Goal: Task Accomplishment & Management: Use online tool/utility

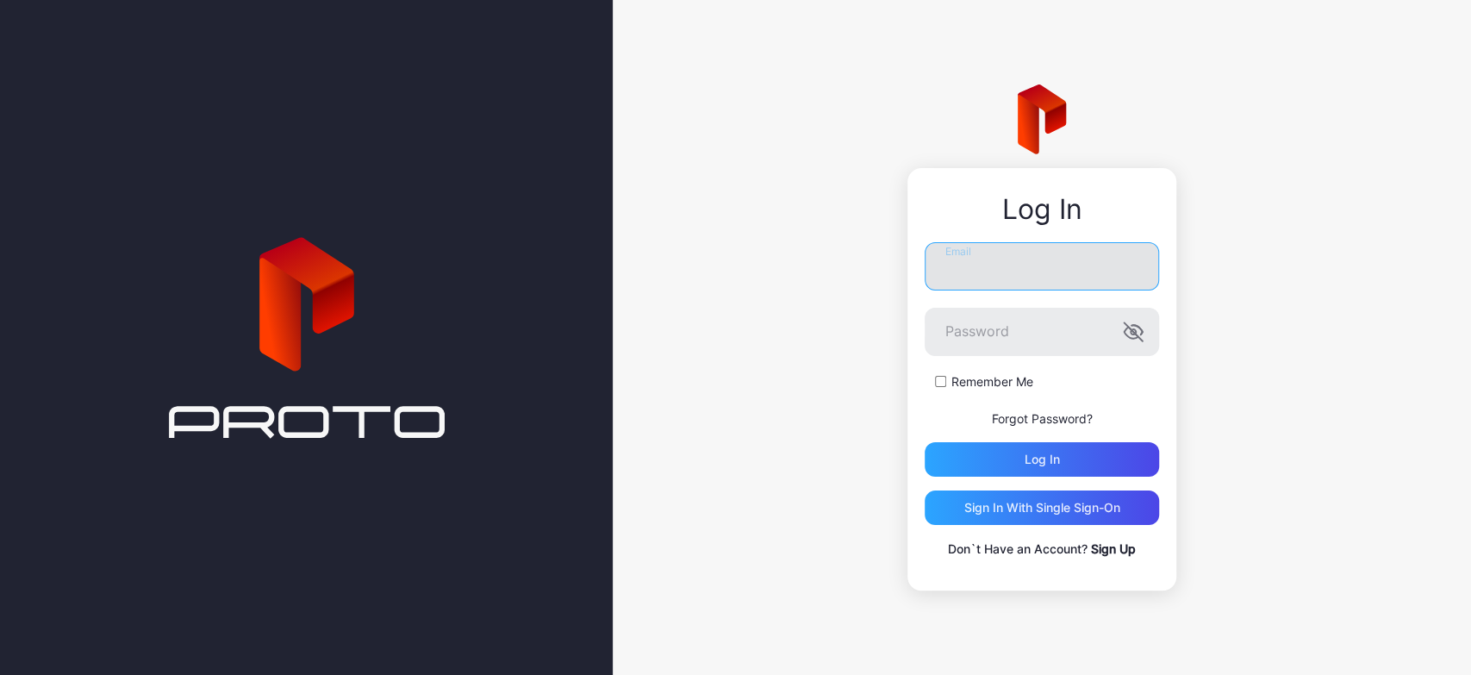
click at [980, 271] on input "Email" at bounding box center [1042, 266] width 234 height 48
type input "**********"
click at [925, 442] on button "Log in" at bounding box center [1042, 459] width 234 height 34
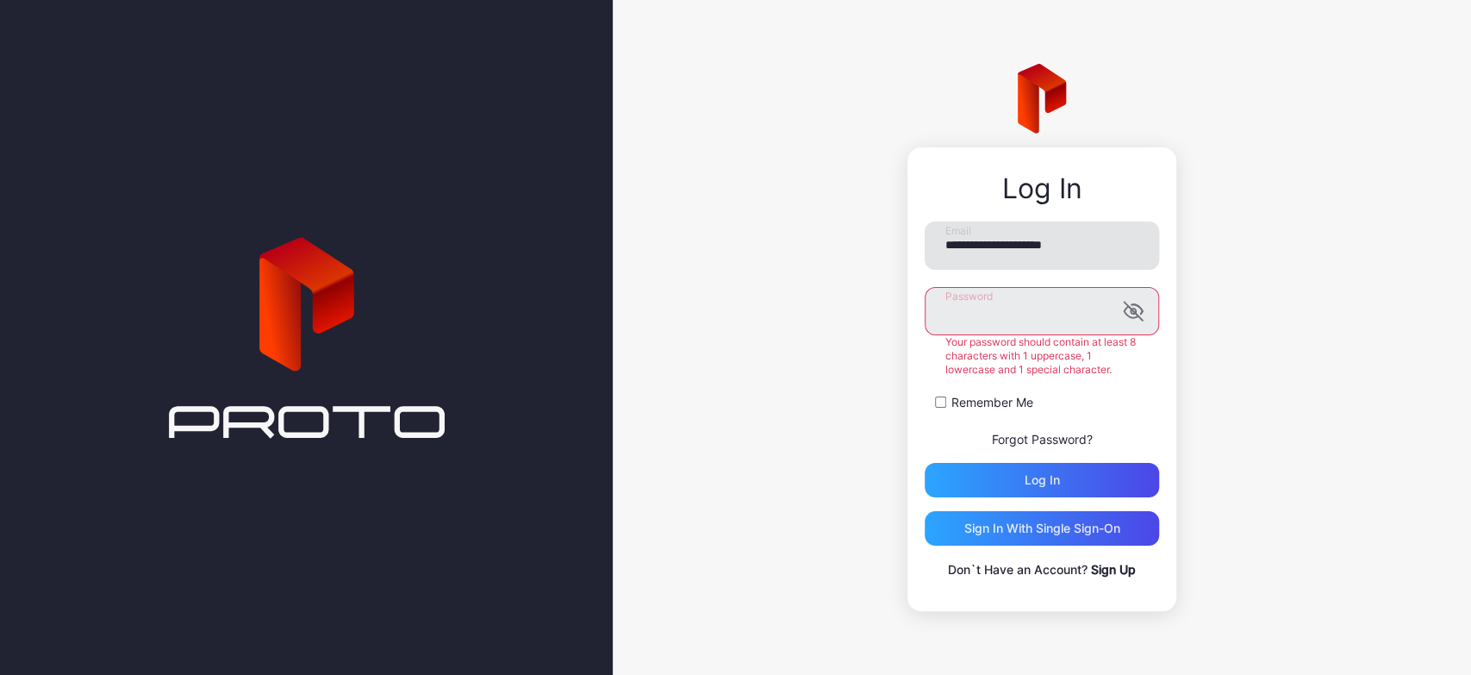
click at [925, 463] on button "Log in" at bounding box center [1042, 480] width 234 height 34
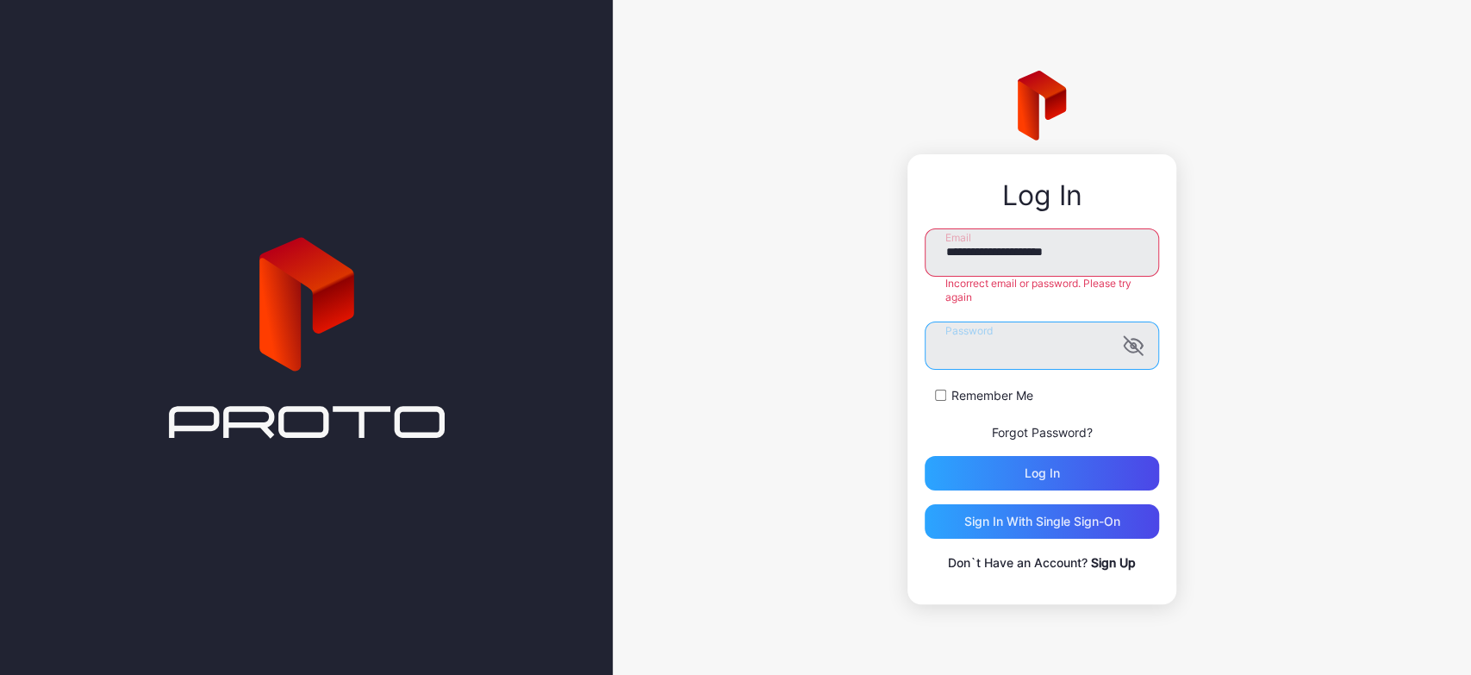
click at [925, 456] on button "Log in" at bounding box center [1042, 473] width 234 height 34
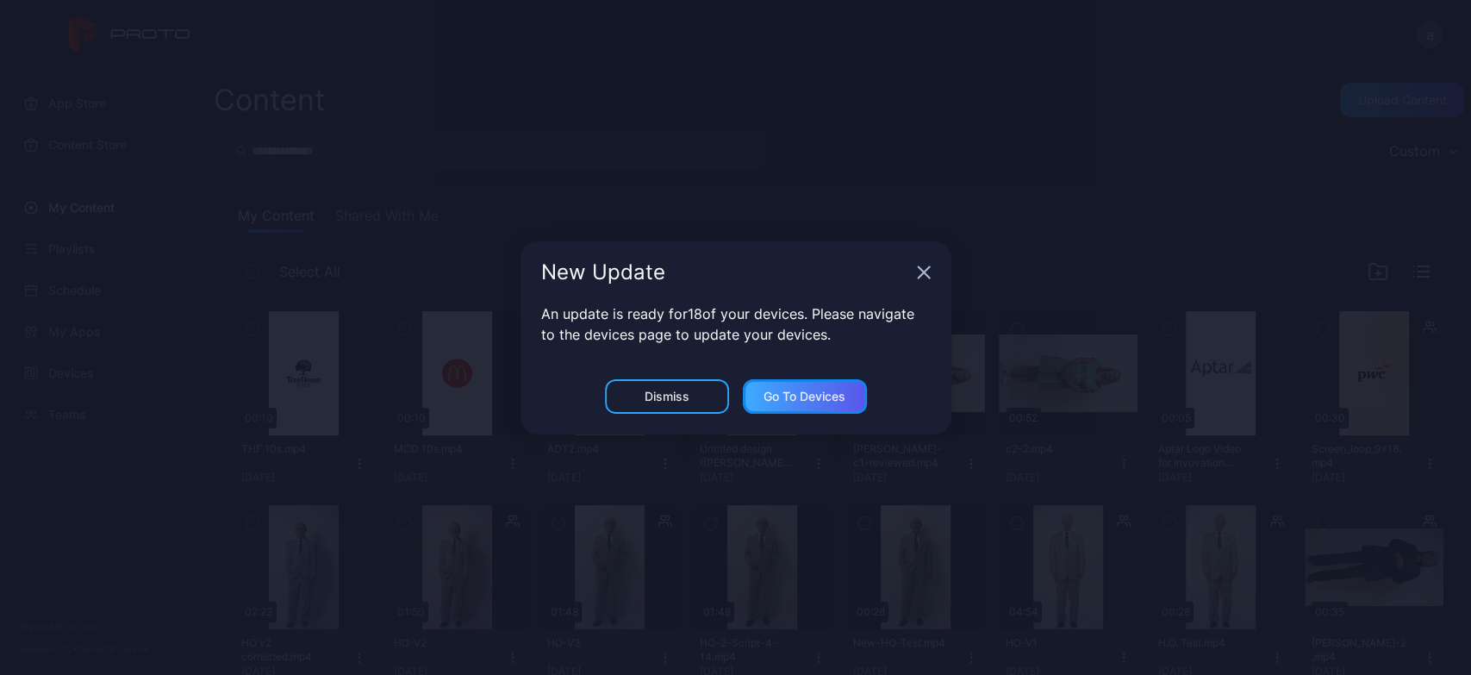
click at [796, 387] on div "Go to devices" at bounding box center [805, 396] width 124 height 34
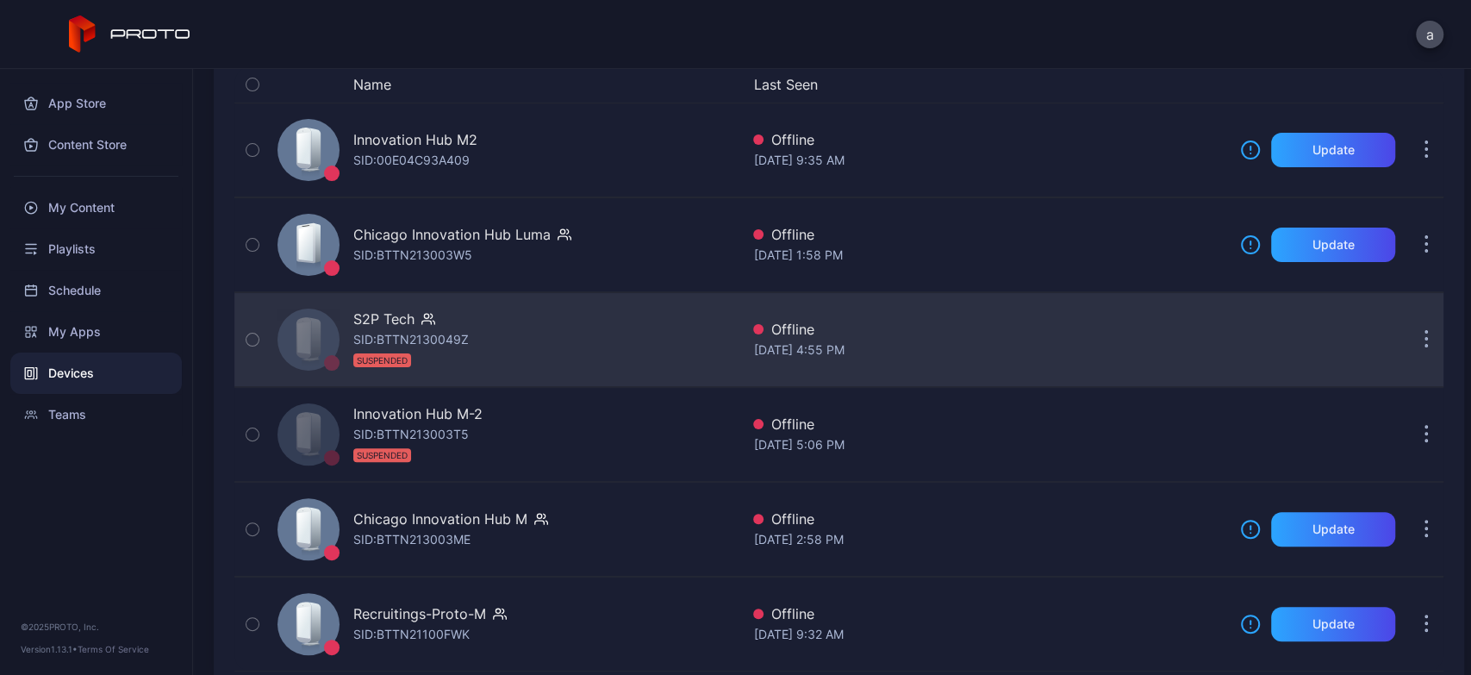
scroll to position [215, 0]
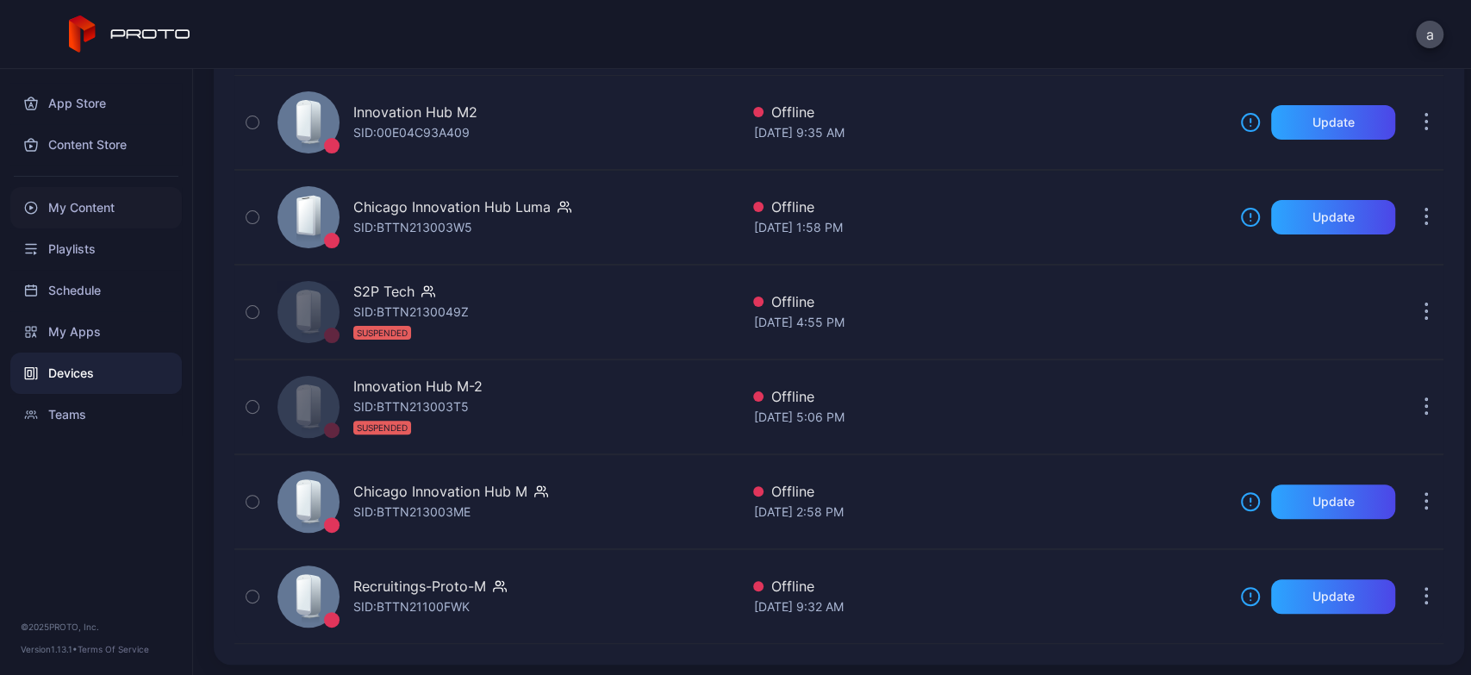
click at [113, 211] on div "My Content" at bounding box center [96, 207] width 172 height 41
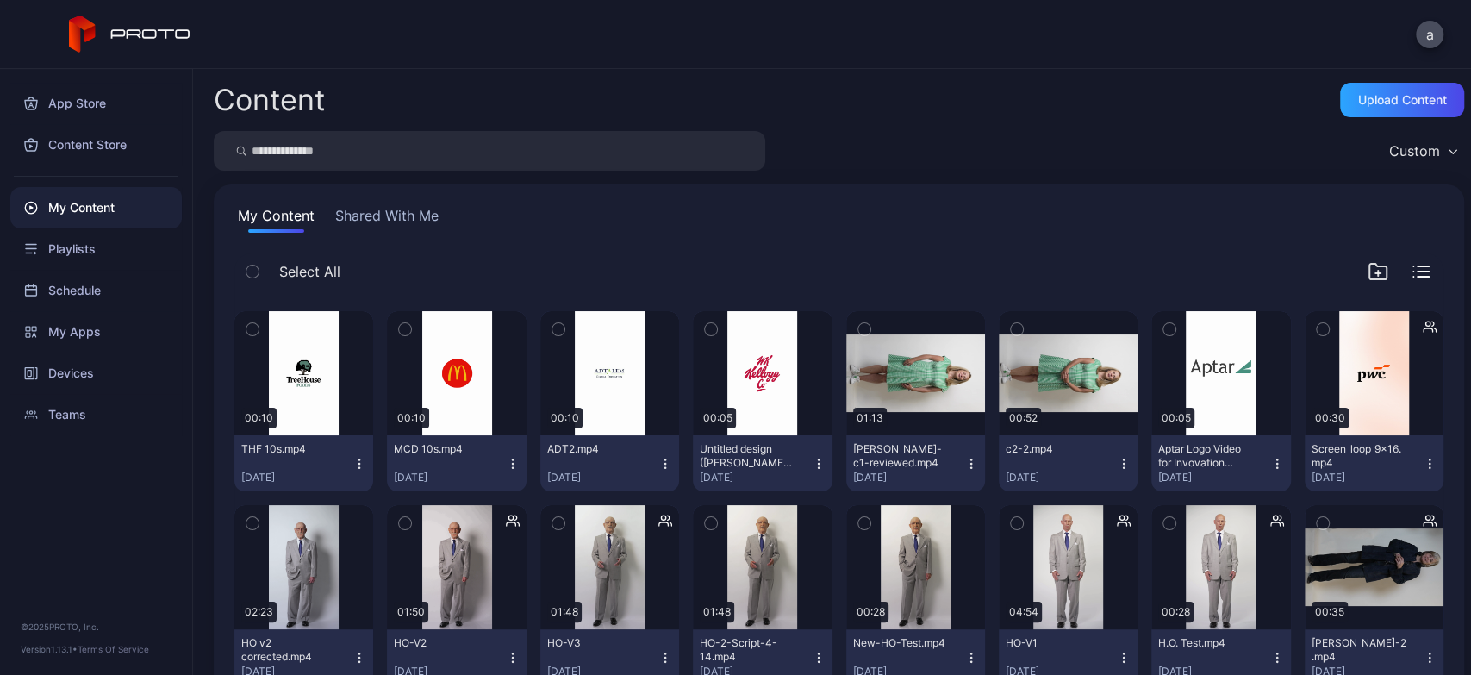
click at [378, 226] on button "Shared With Me" at bounding box center [387, 219] width 110 height 28
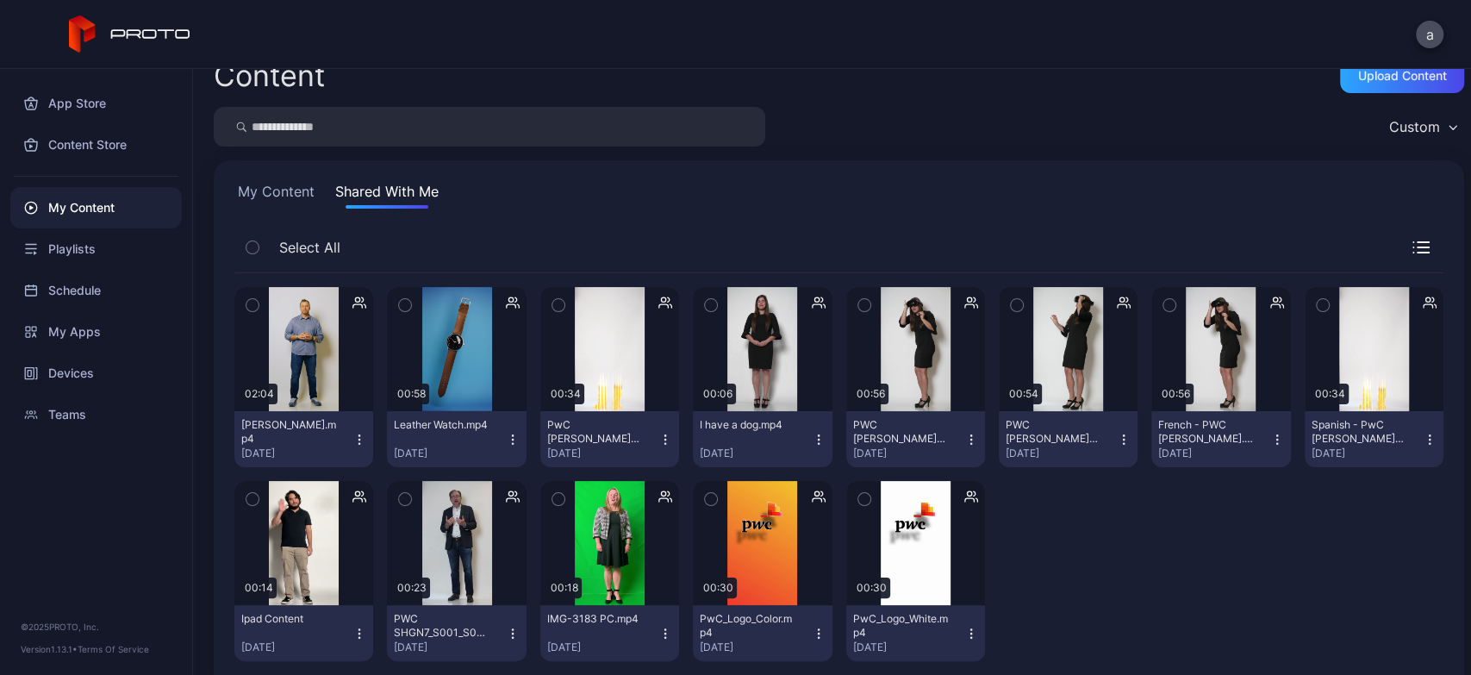
scroll to position [59, 0]
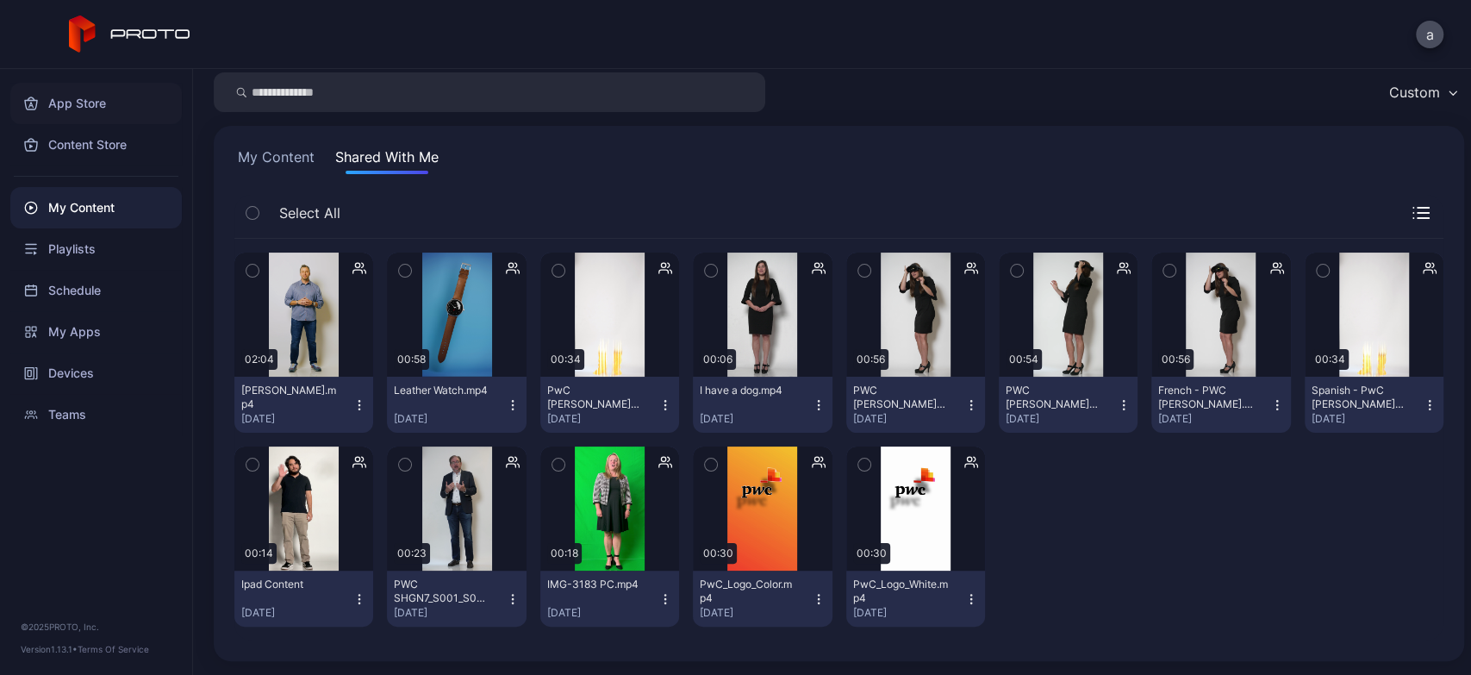
click at [54, 107] on div "App Store" at bounding box center [96, 103] width 172 height 41
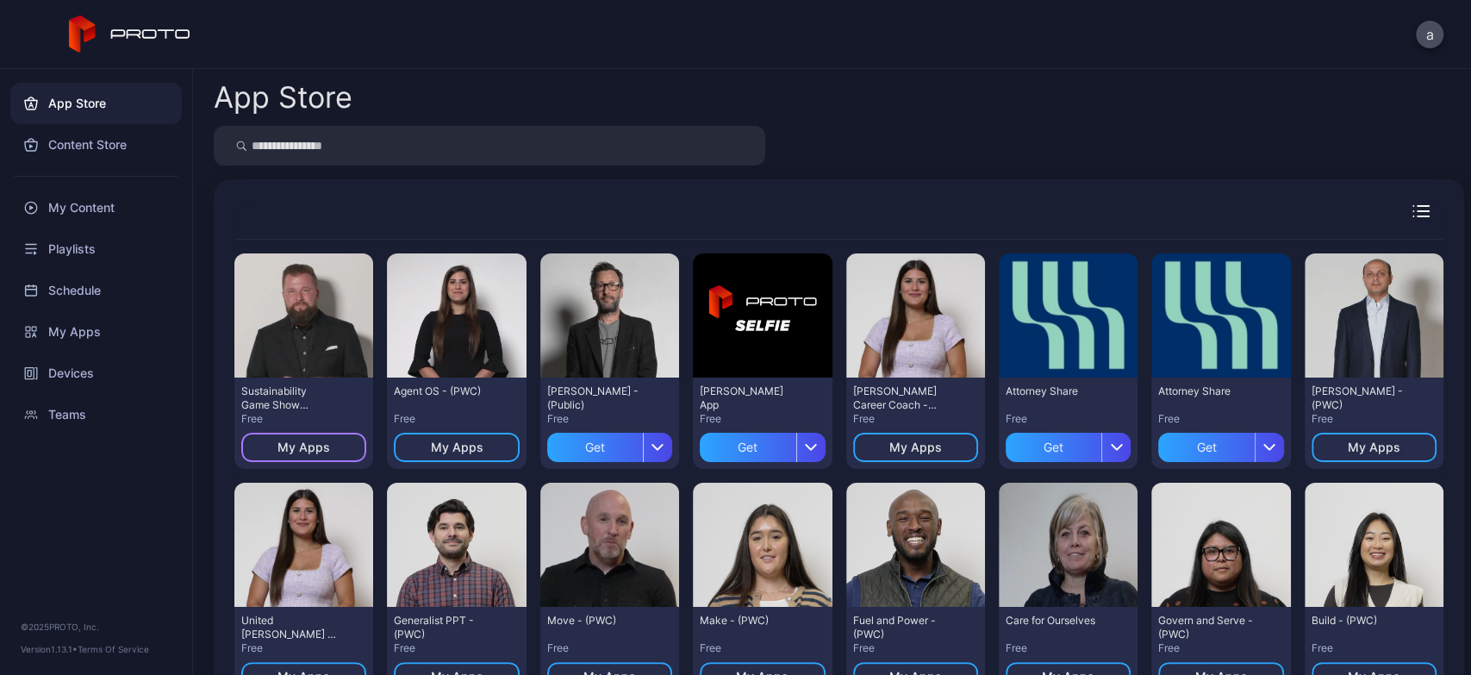
click at [301, 447] on div "My Apps" at bounding box center [304, 447] width 53 height 14
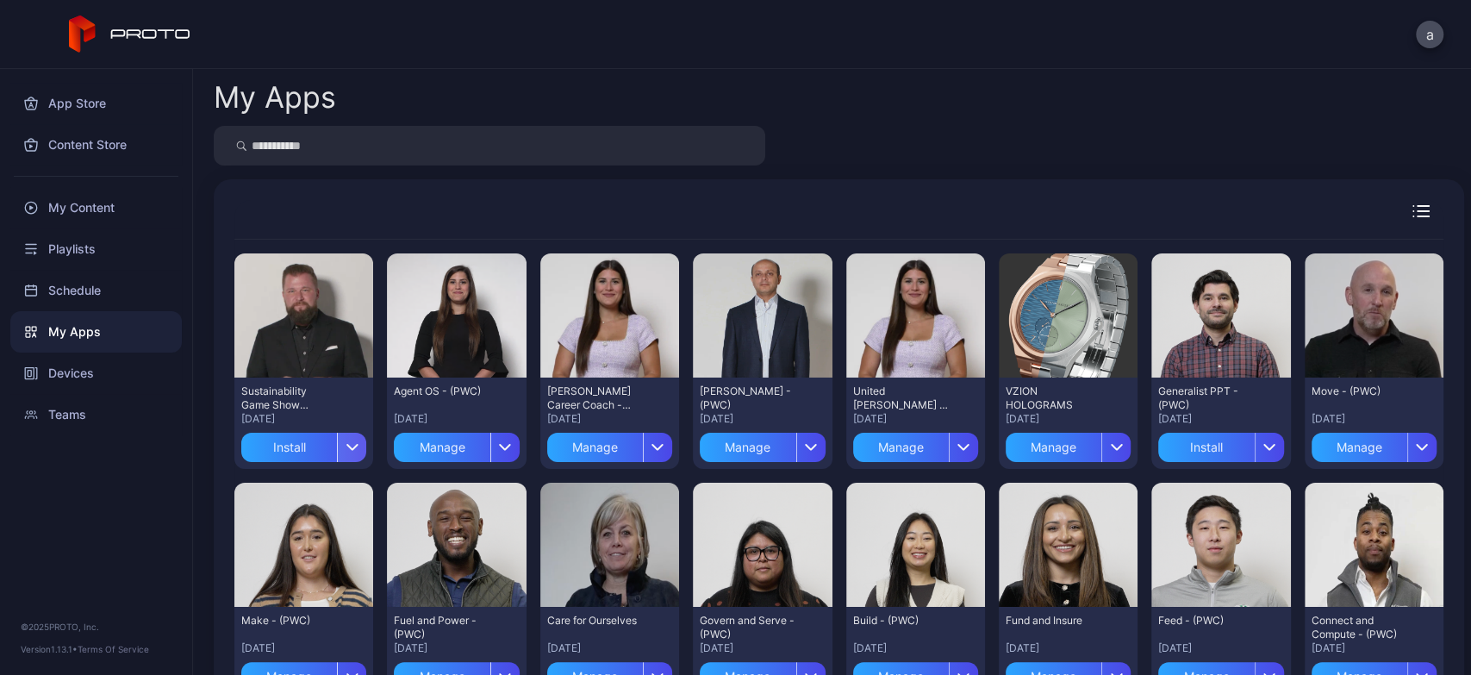
click at [351, 446] on icon "button" at bounding box center [352, 447] width 13 height 7
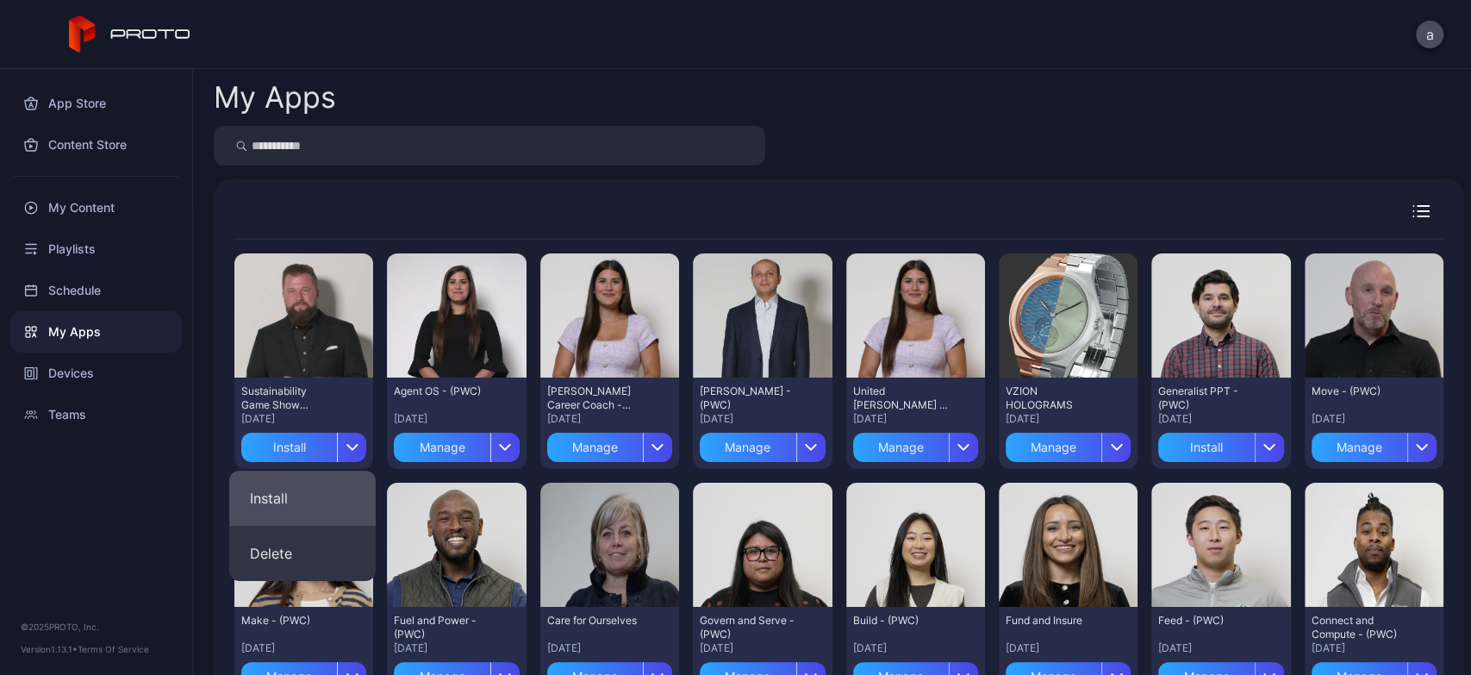
click at [268, 492] on button "Install" at bounding box center [302, 498] width 147 height 55
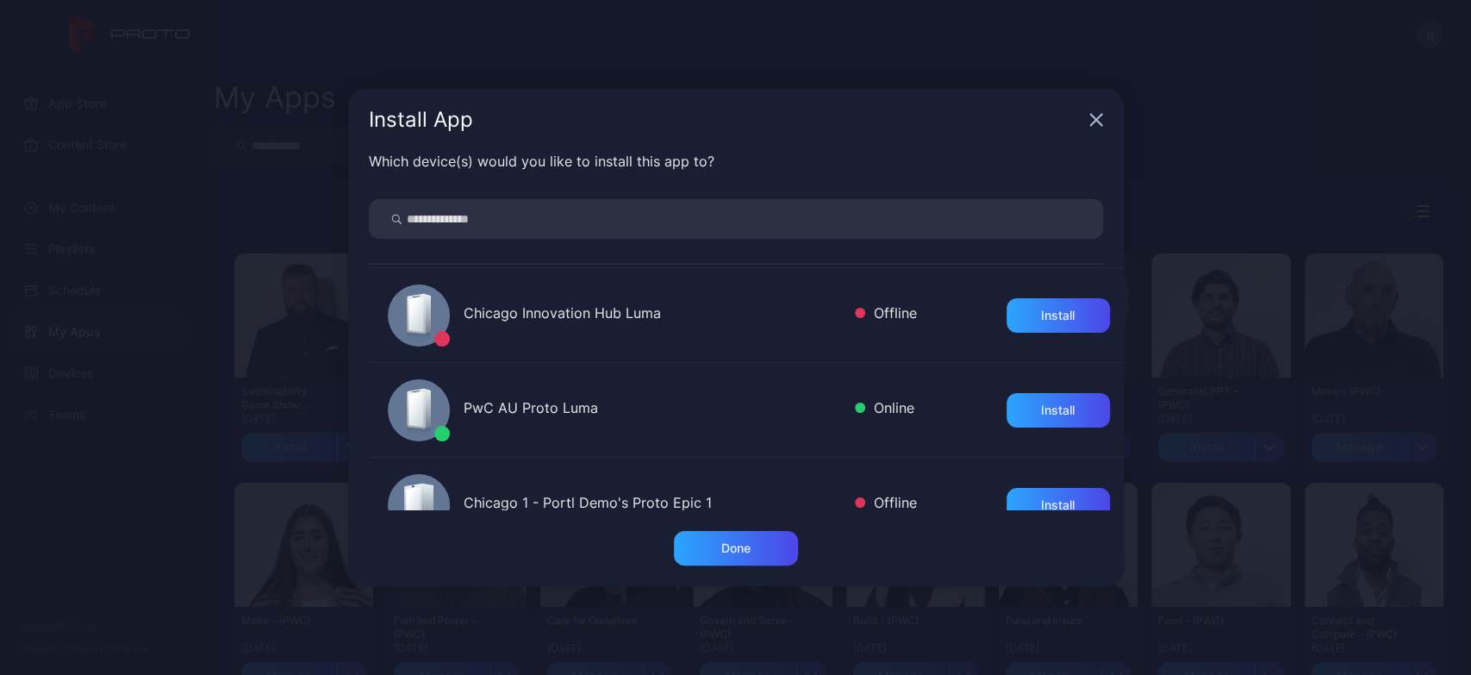
scroll to position [748, 0]
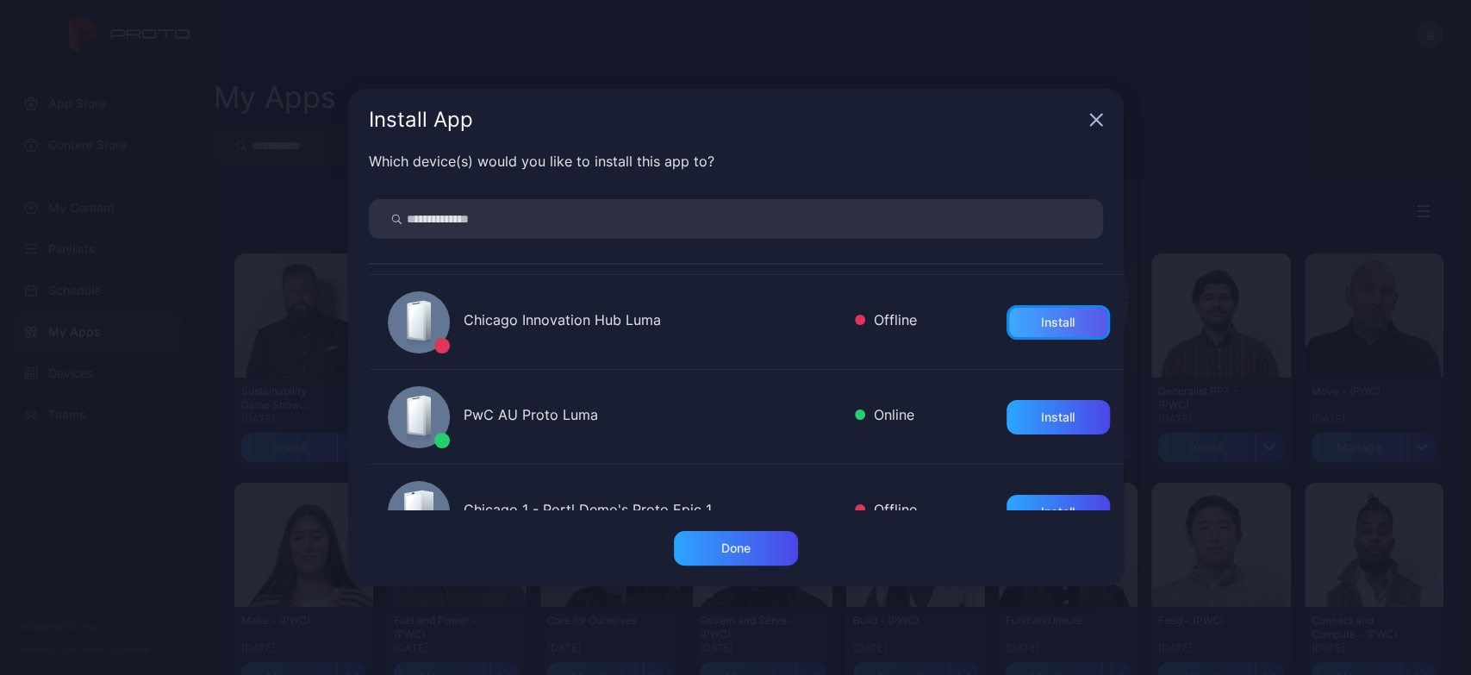
click at [1049, 326] on div "Install" at bounding box center [1058, 322] width 34 height 14
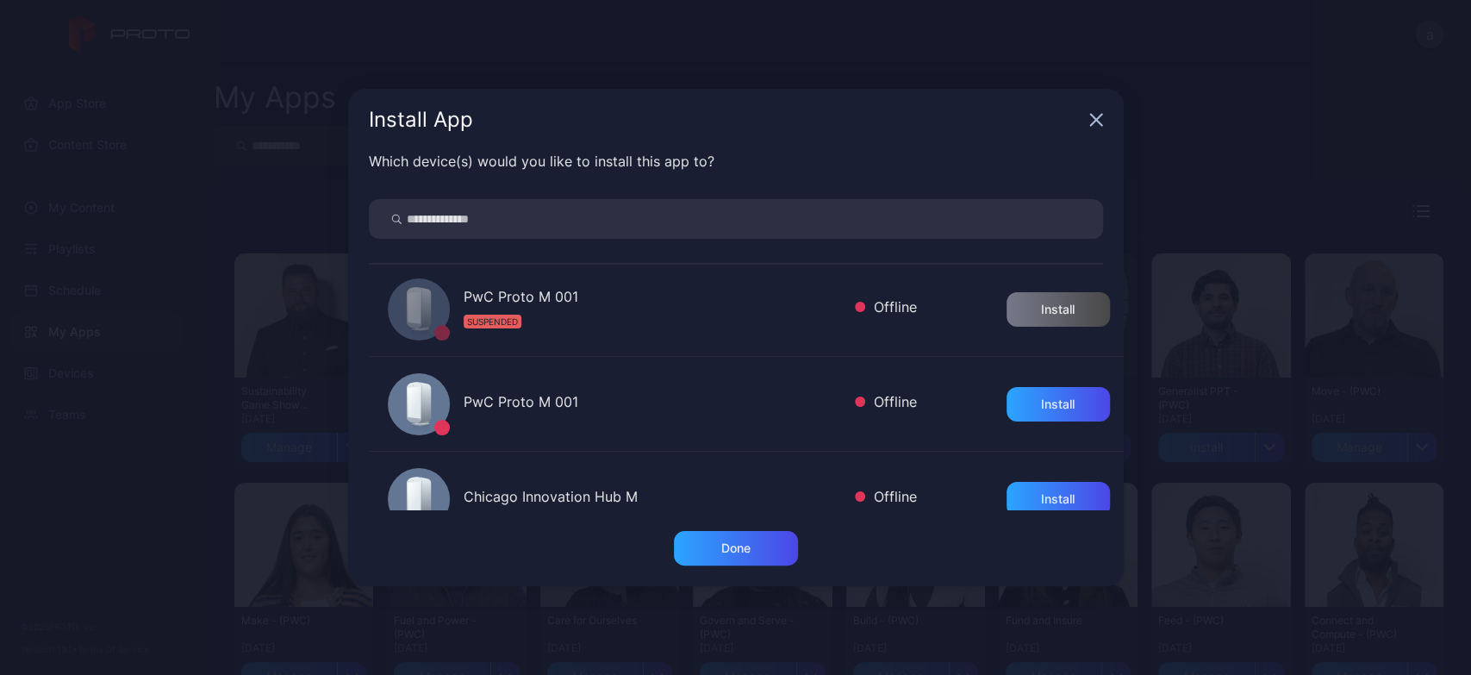
scroll to position [1055, 0]
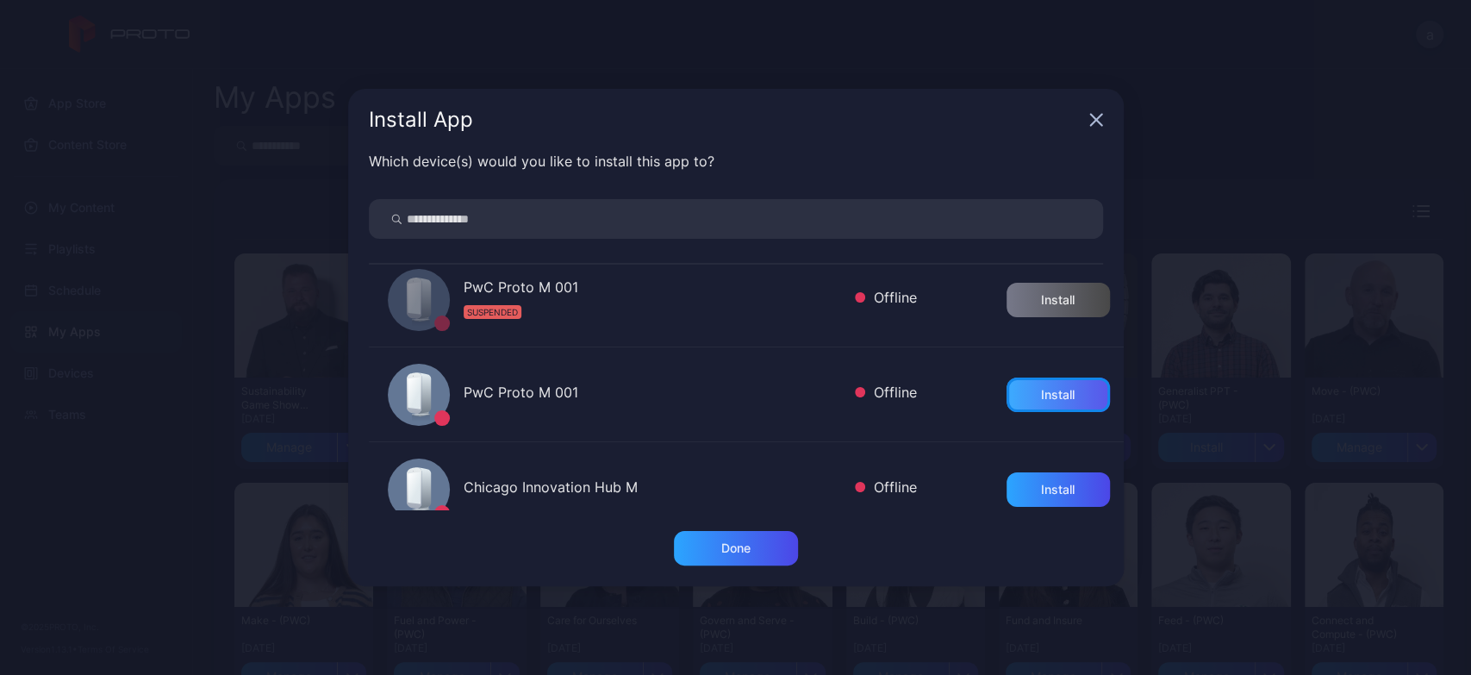
click at [1045, 400] on div "Install" at bounding box center [1058, 395] width 34 height 14
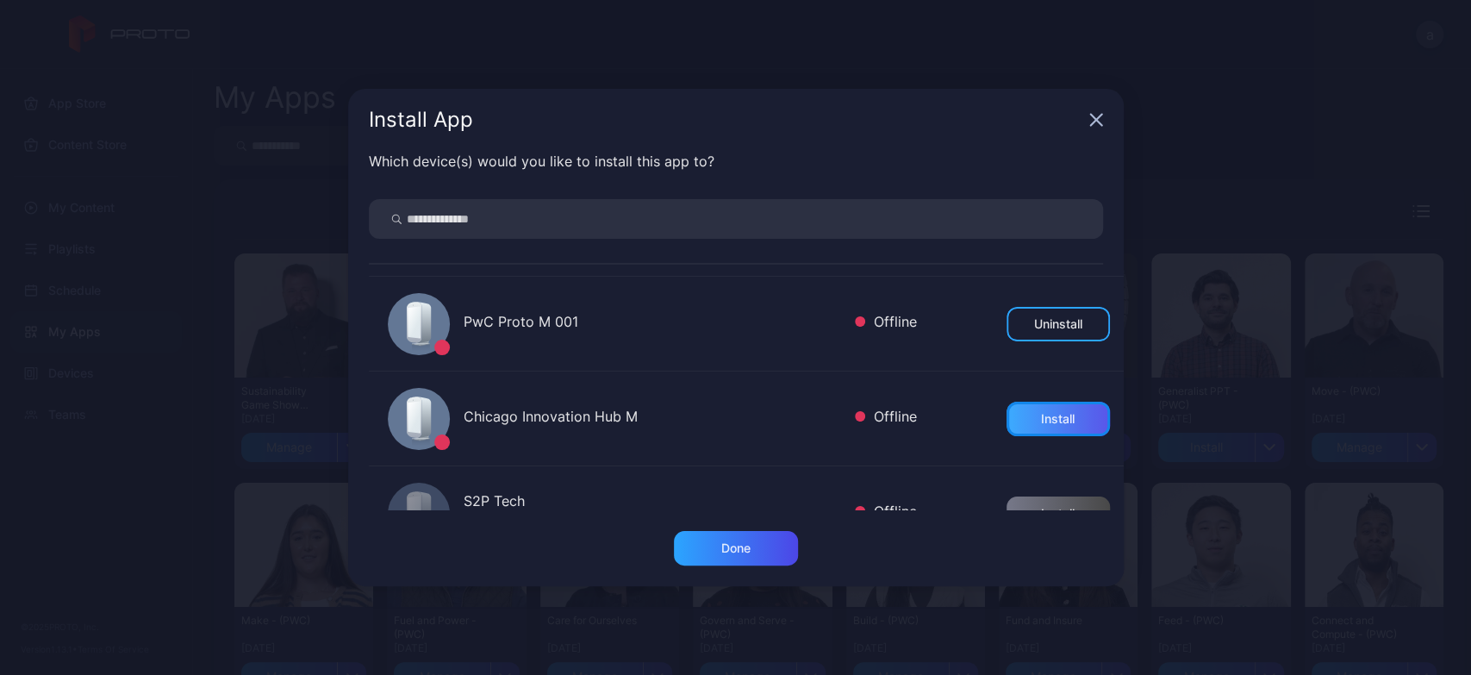
click at [1044, 415] on div "Install" at bounding box center [1058, 419] width 34 height 14
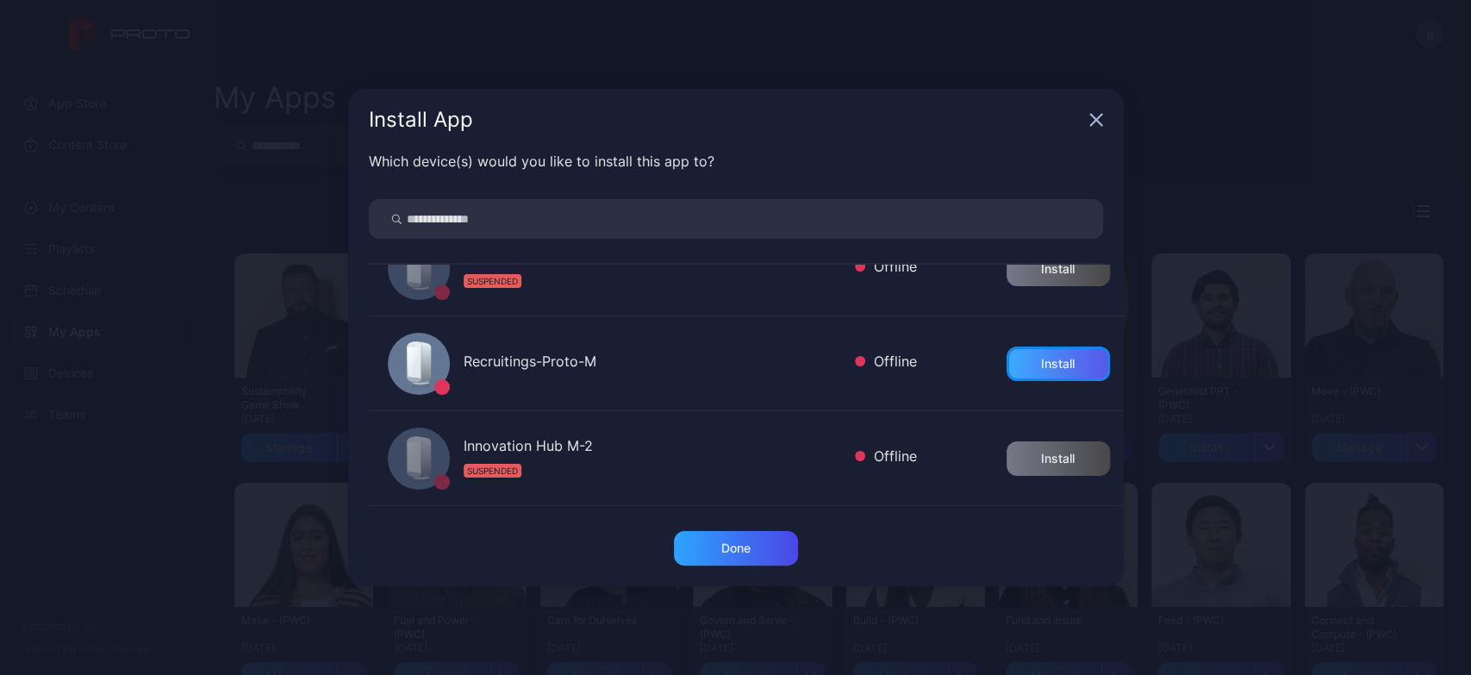
click at [1042, 367] on div "Install" at bounding box center [1058, 364] width 34 height 14
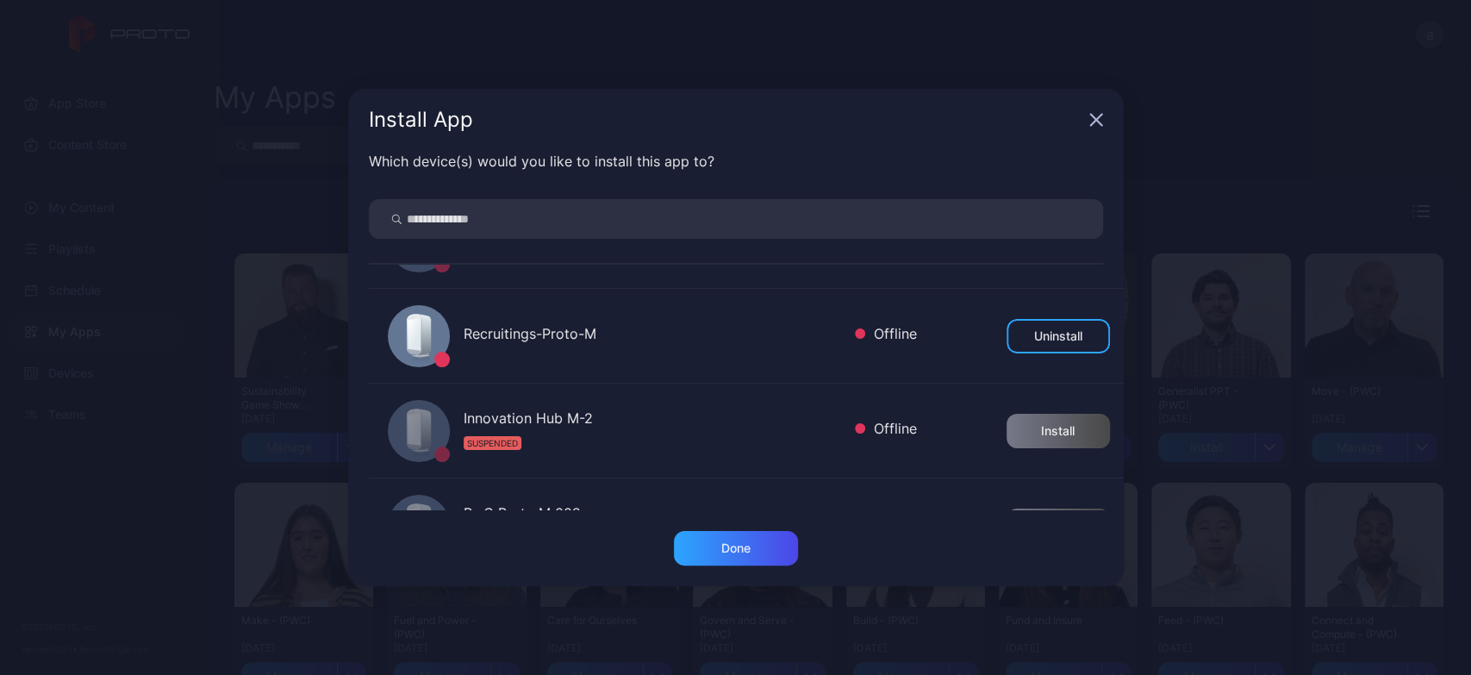
scroll to position [1397, 0]
click at [1035, 334] on div "Uninstall" at bounding box center [1058, 337] width 48 height 14
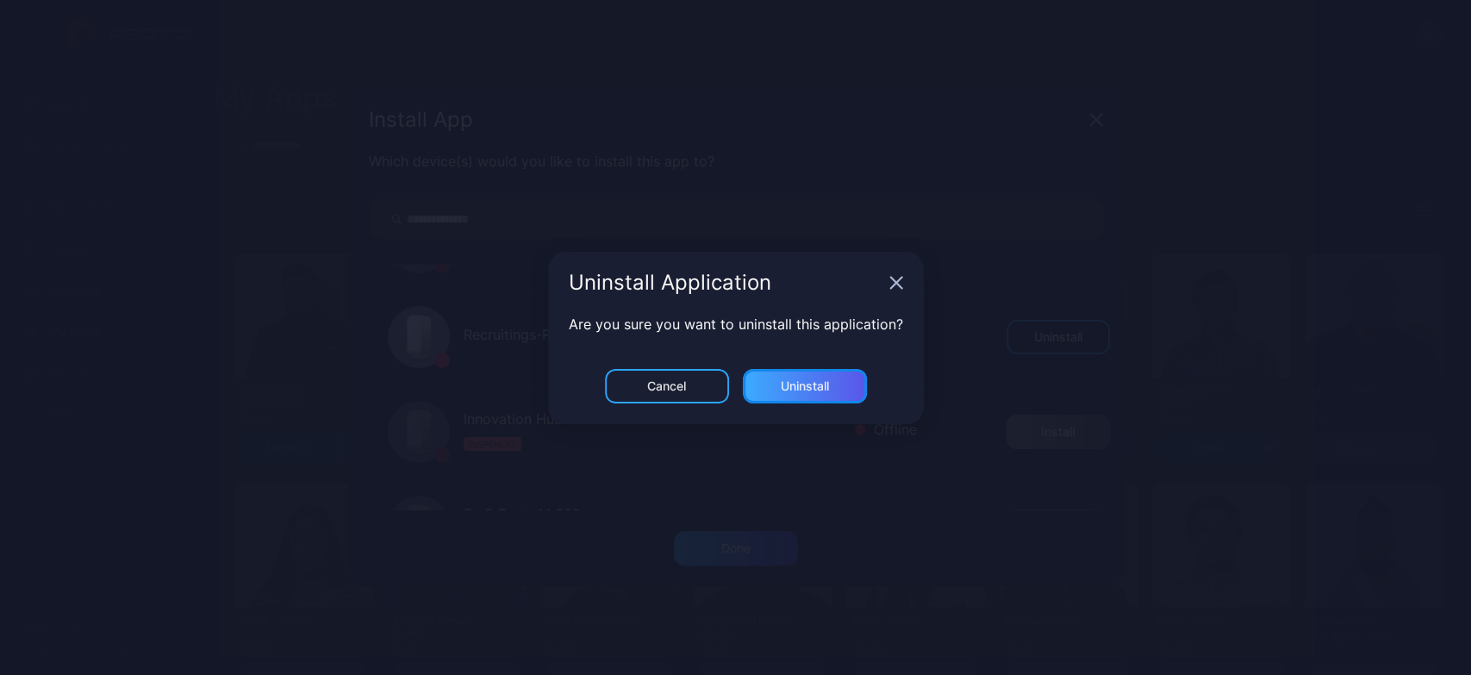
click at [842, 393] on div "Uninstall" at bounding box center [805, 386] width 124 height 34
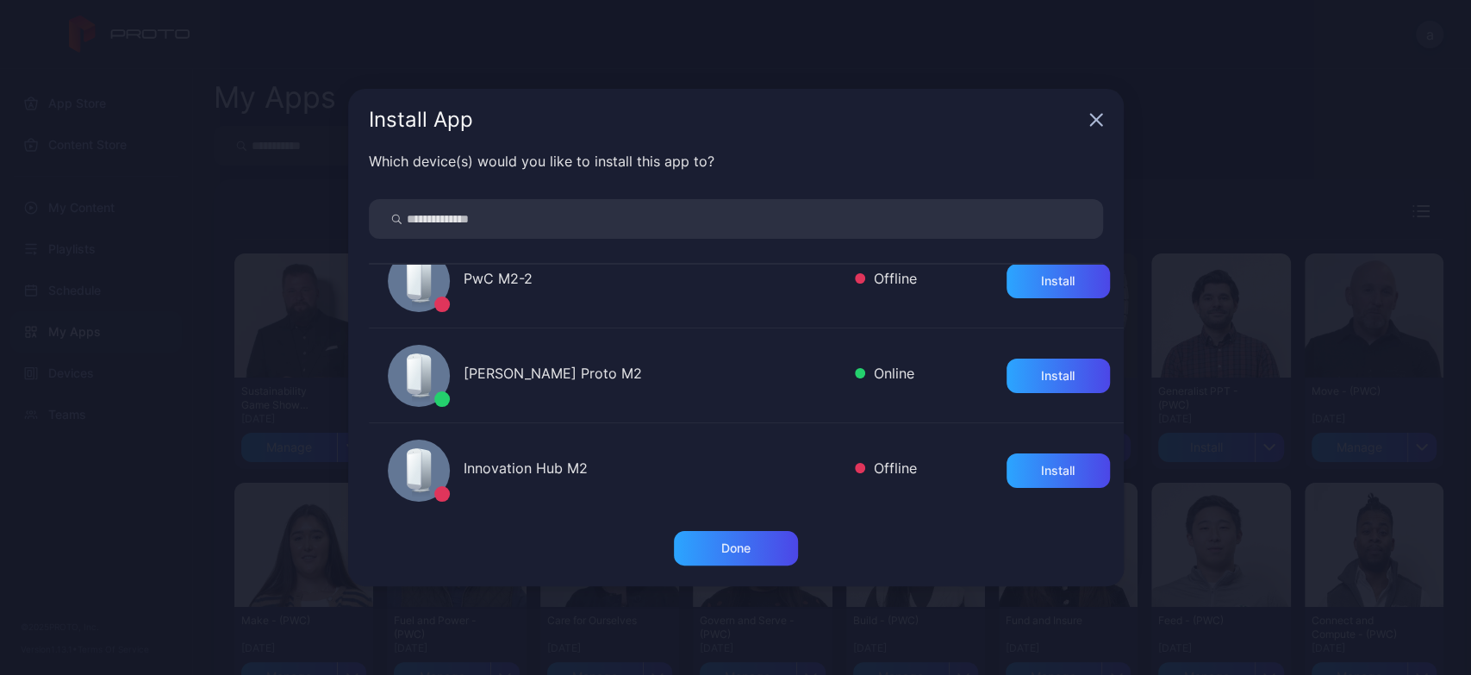
scroll to position [29, 0]
click at [1055, 477] on div "Install" at bounding box center [1058, 472] width 103 height 34
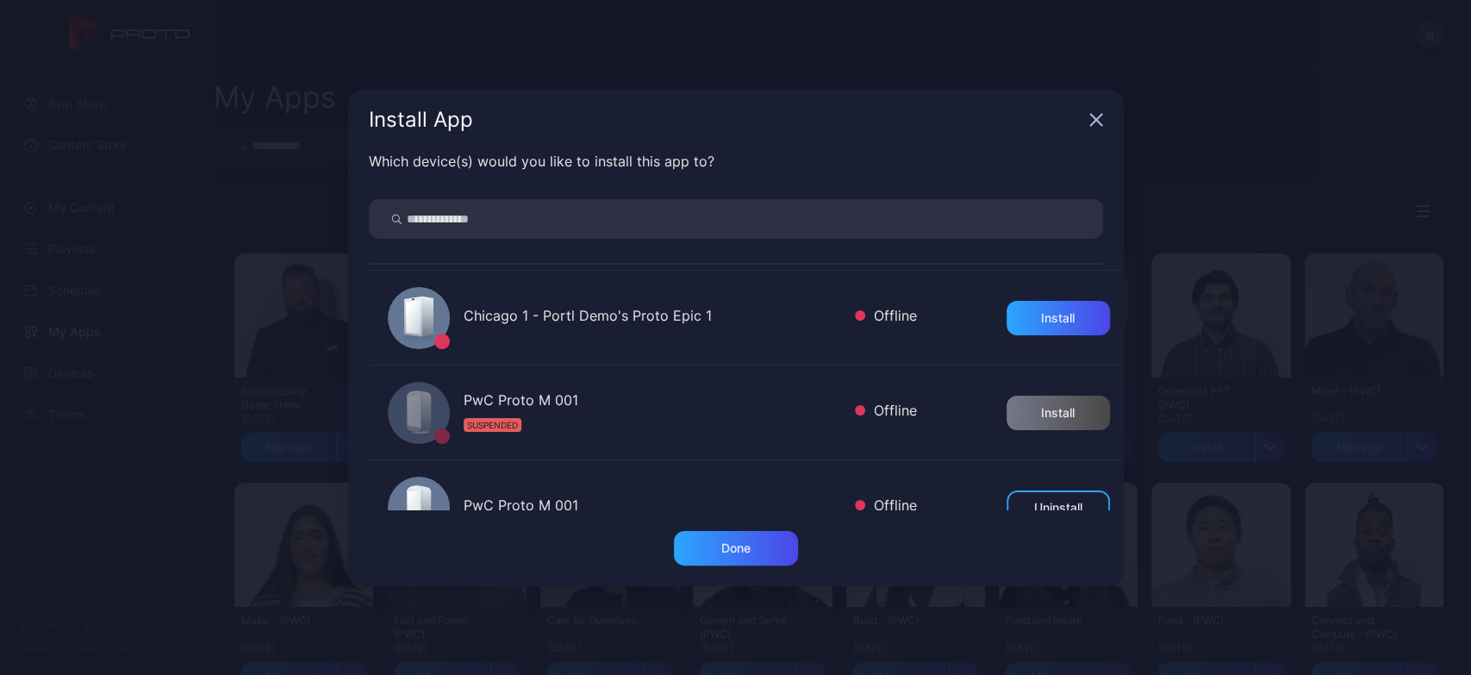
scroll to position [0, 0]
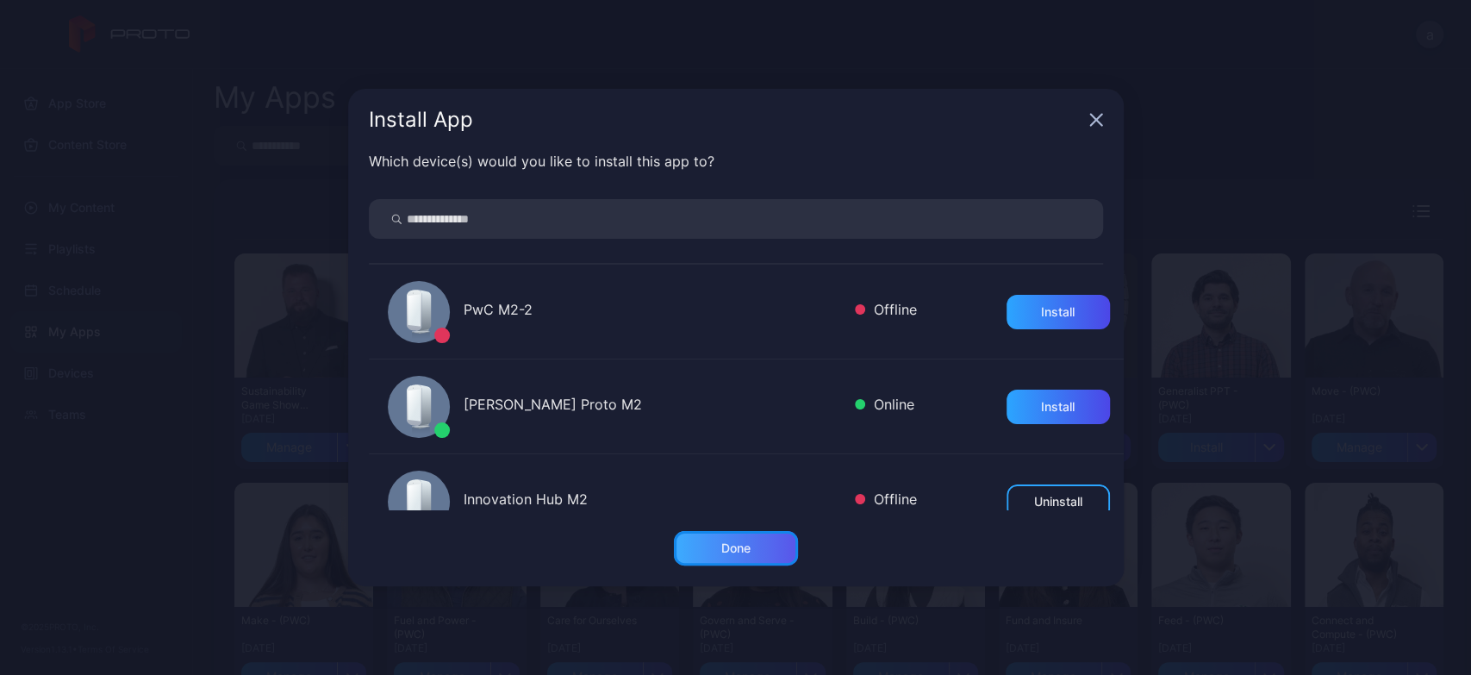
click at [769, 553] on div "Done" at bounding box center [736, 548] width 124 height 34
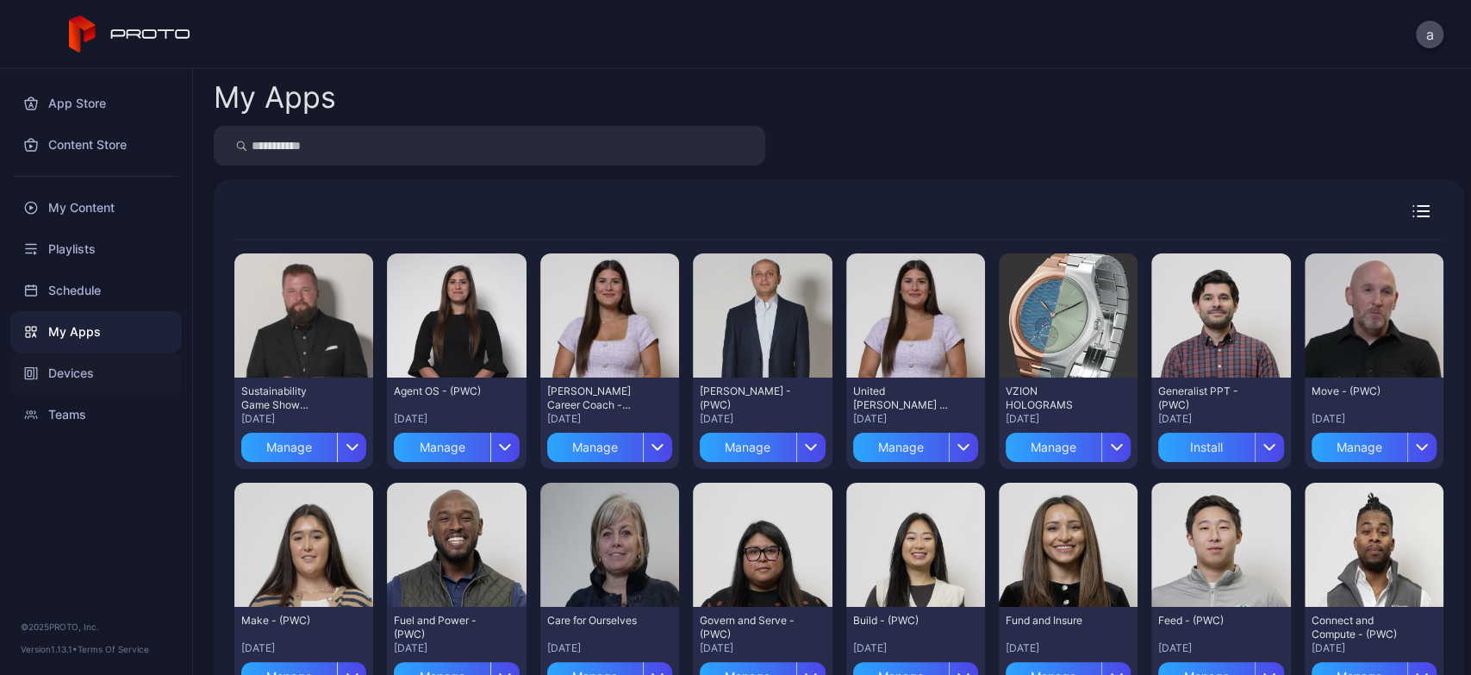
click at [52, 370] on div "Devices" at bounding box center [96, 373] width 172 height 41
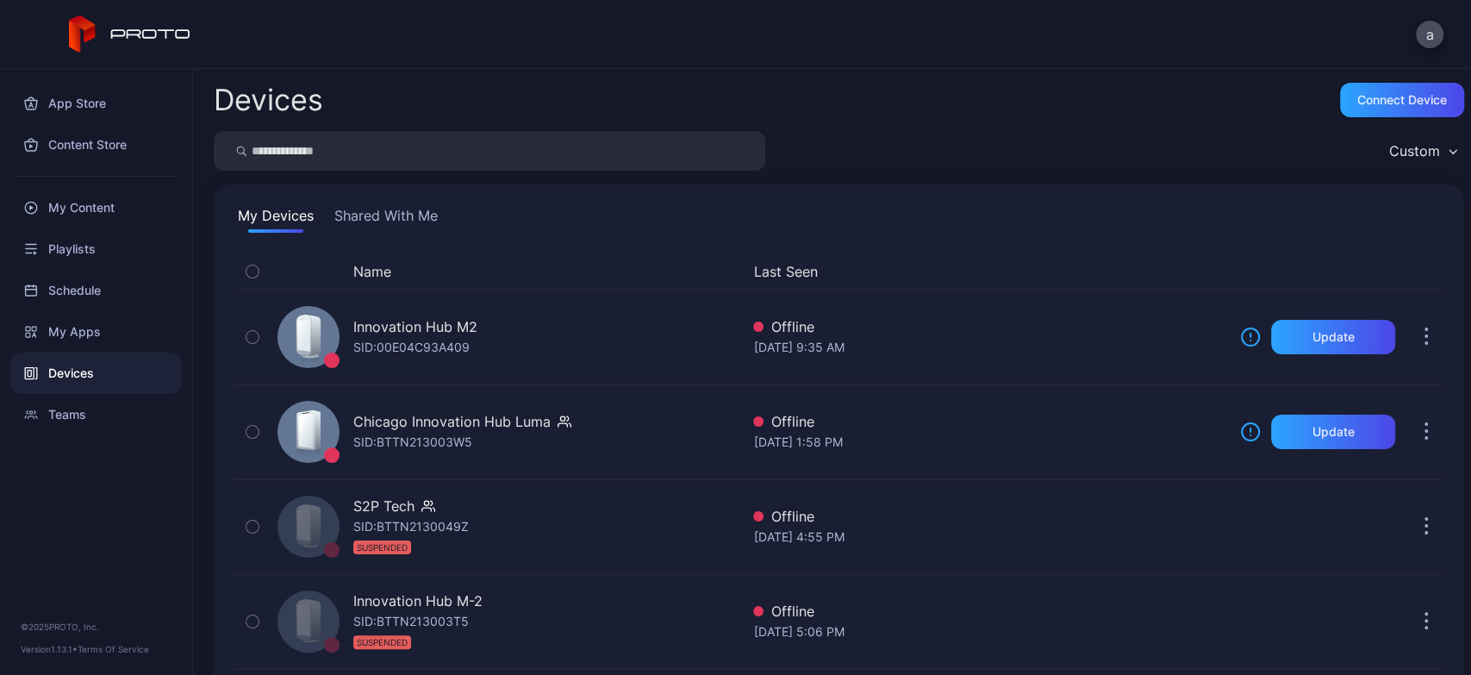
click at [411, 198] on div "My Devices Shared With Me Name Last Seen Innovation Hub M2 SID: 00E04C93A409 Of…" at bounding box center [839, 531] width 1251 height 695
click at [406, 217] on button "Shared With Me" at bounding box center [386, 219] width 110 height 28
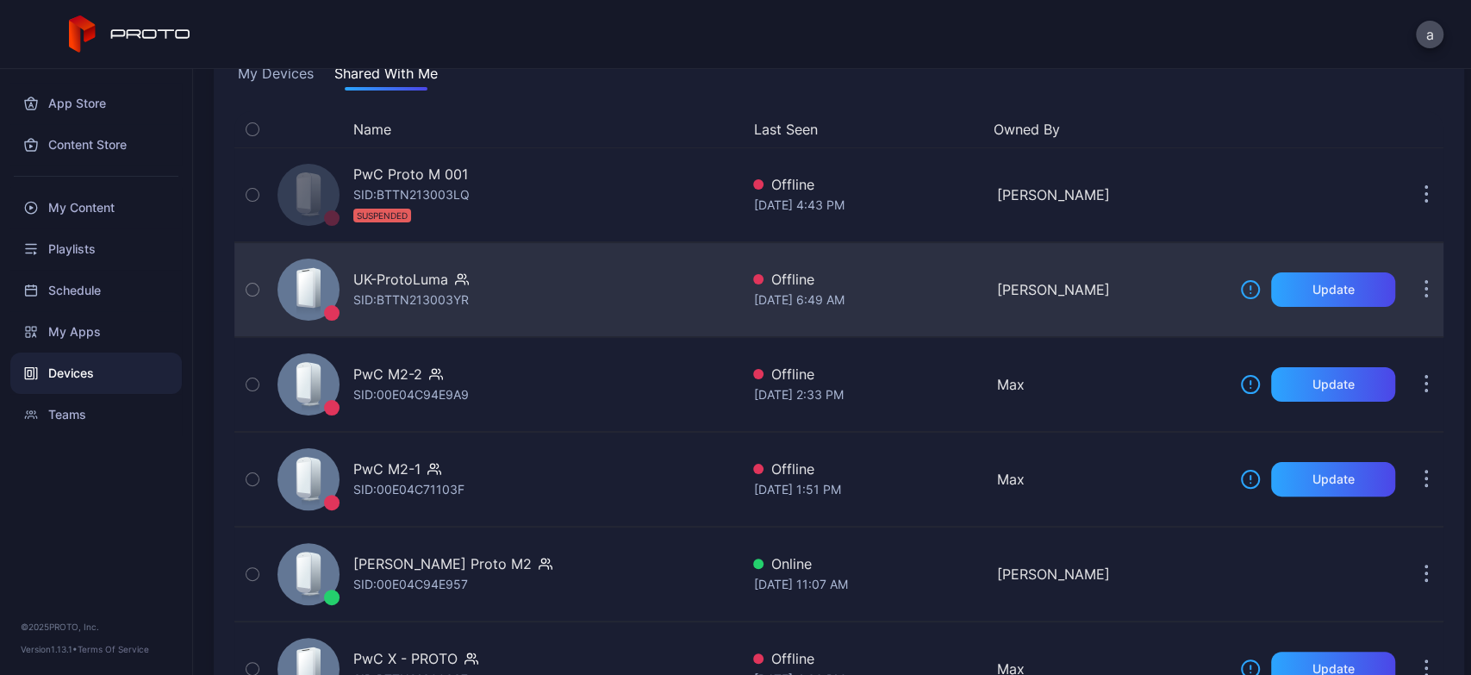
scroll to position [284, 0]
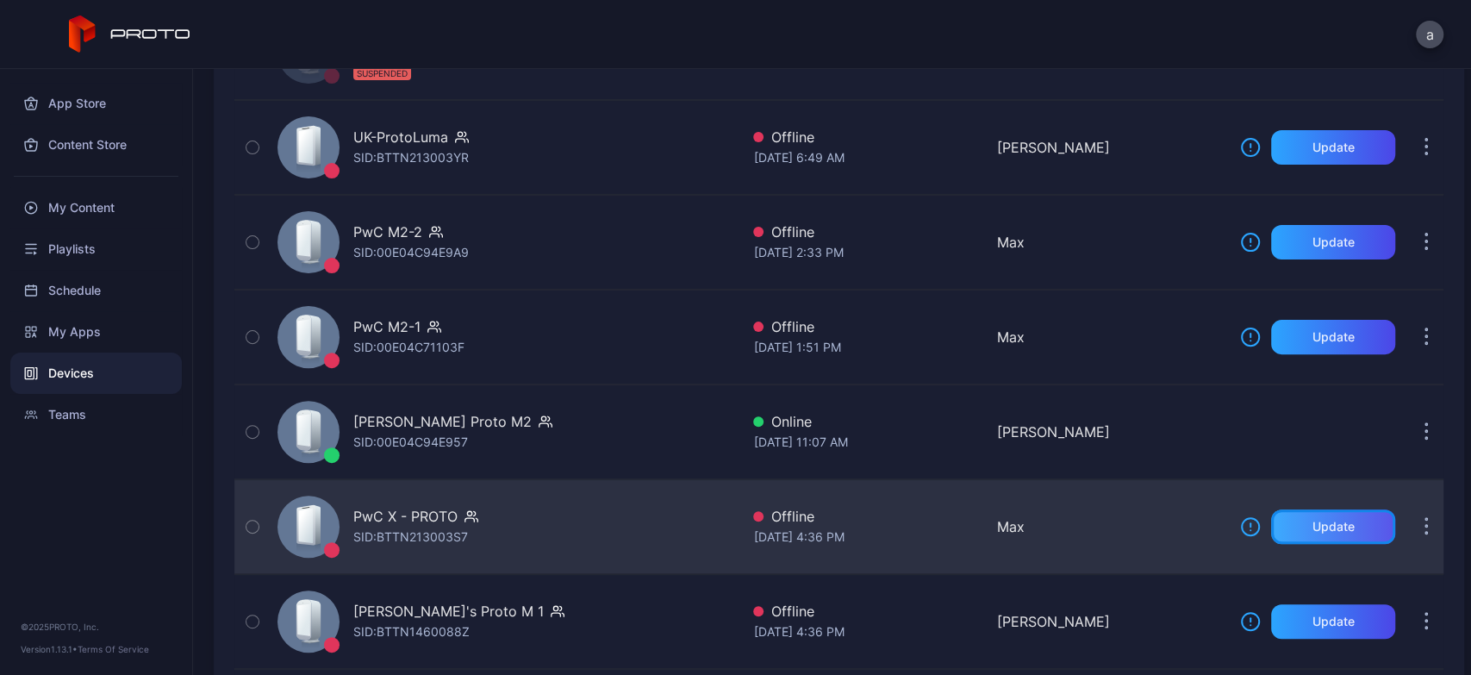
click at [1288, 516] on div "Update" at bounding box center [1333, 526] width 124 height 34
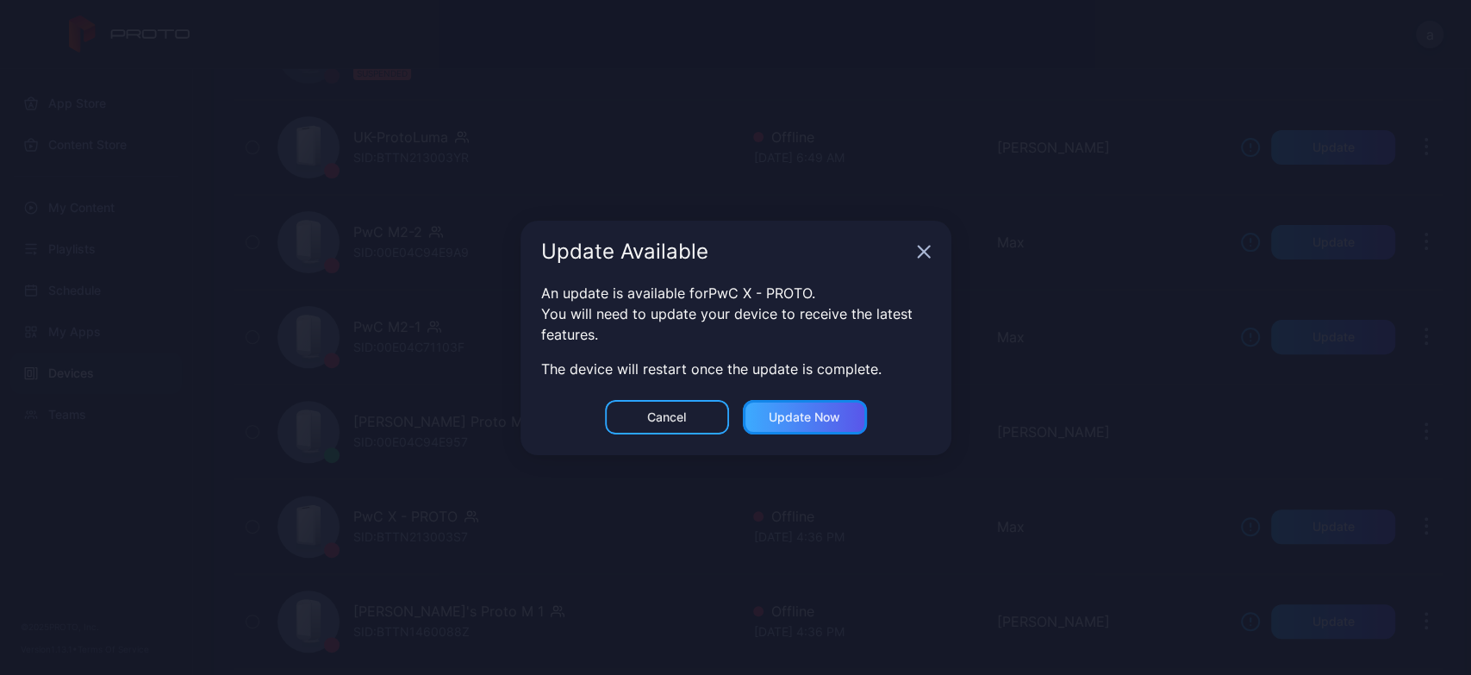
click at [852, 422] on div "Update now" at bounding box center [805, 417] width 124 height 34
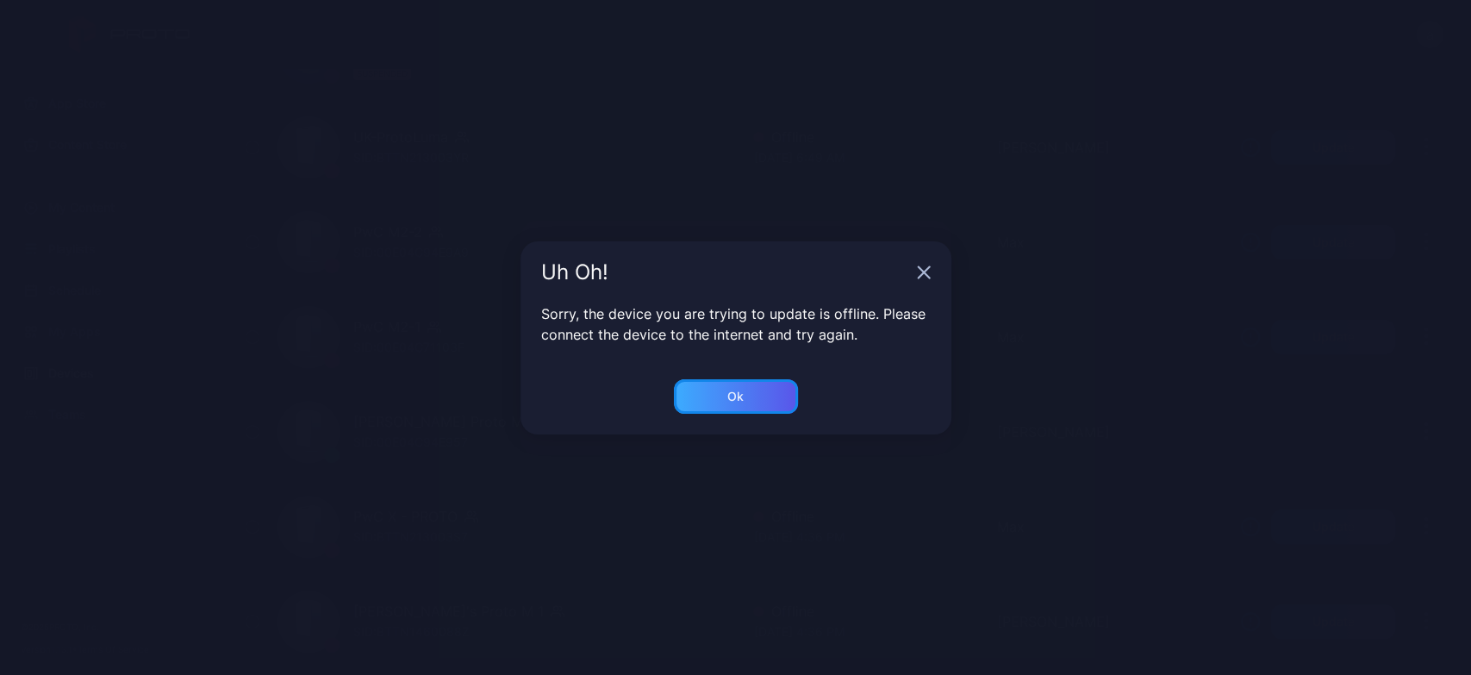
click at [709, 380] on div "Ok" at bounding box center [736, 396] width 124 height 34
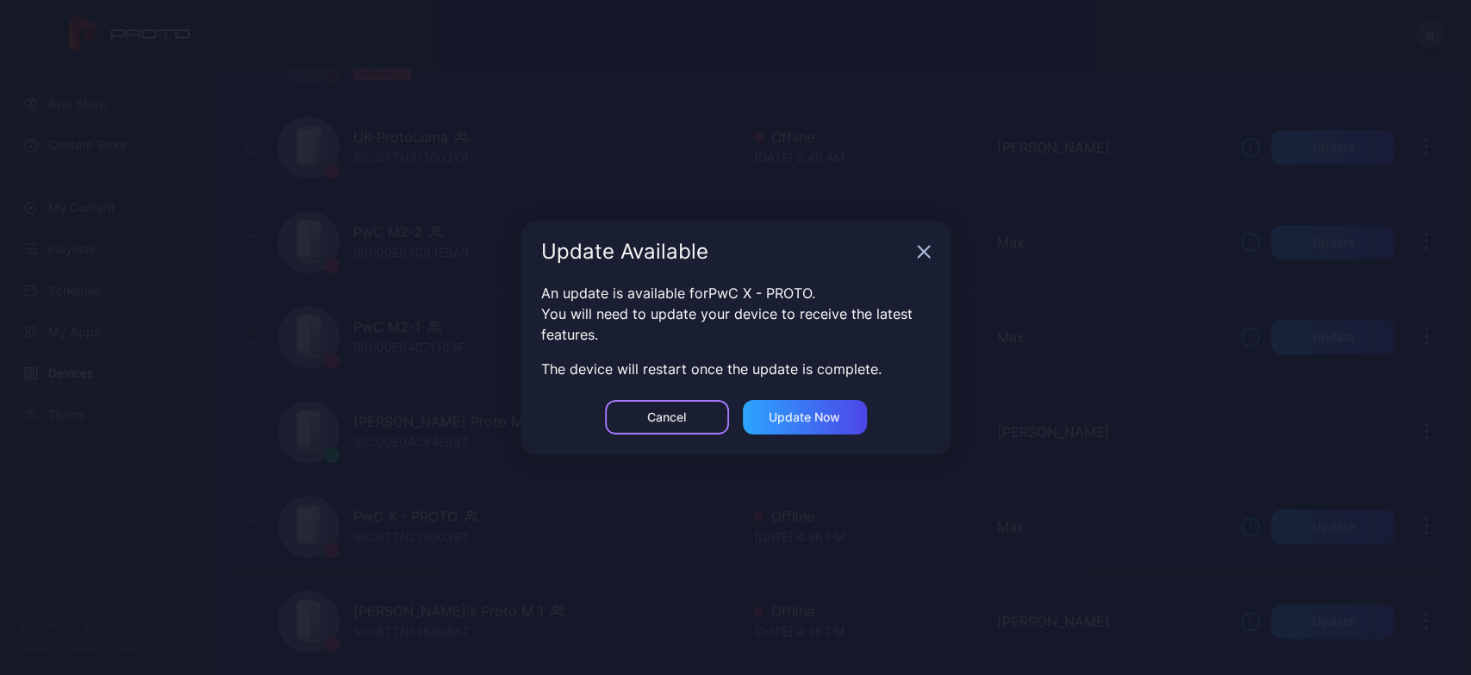
click at [631, 422] on div "Cancel" at bounding box center [667, 417] width 124 height 34
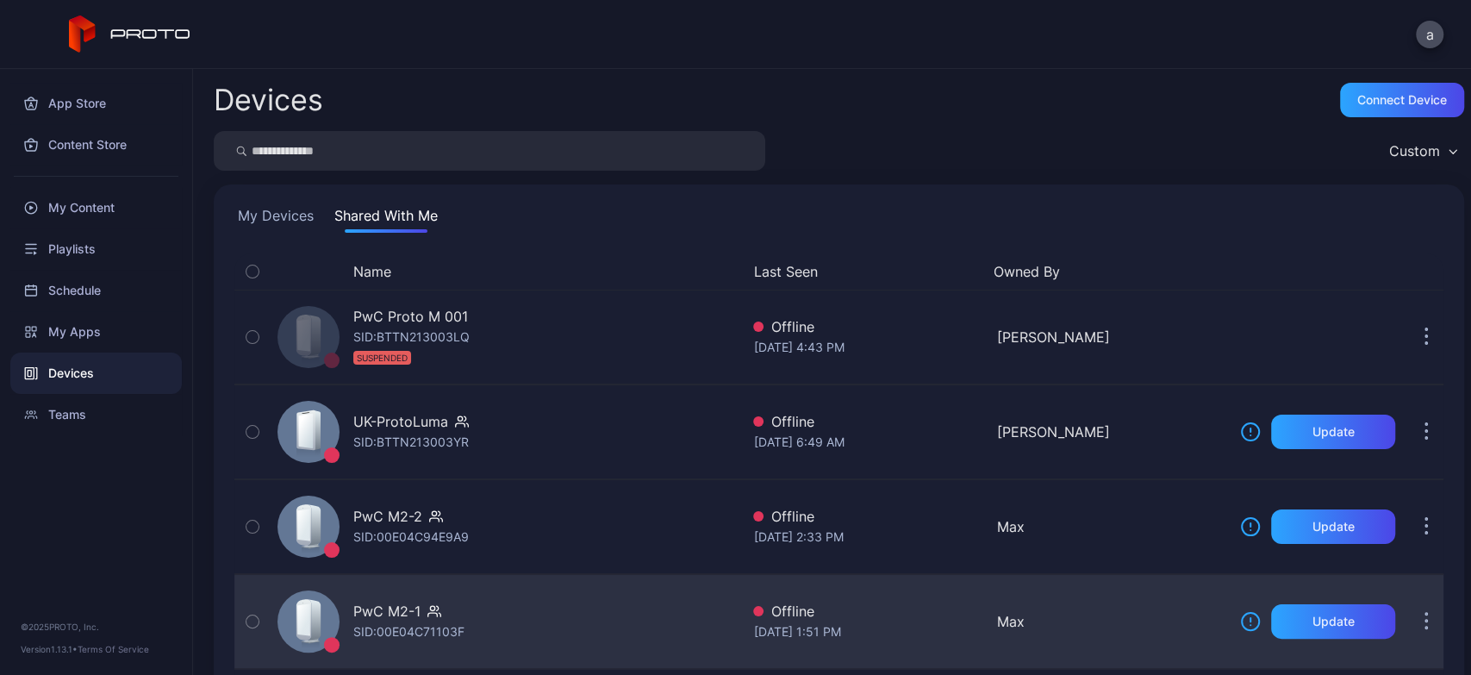
scroll to position [26, 0]
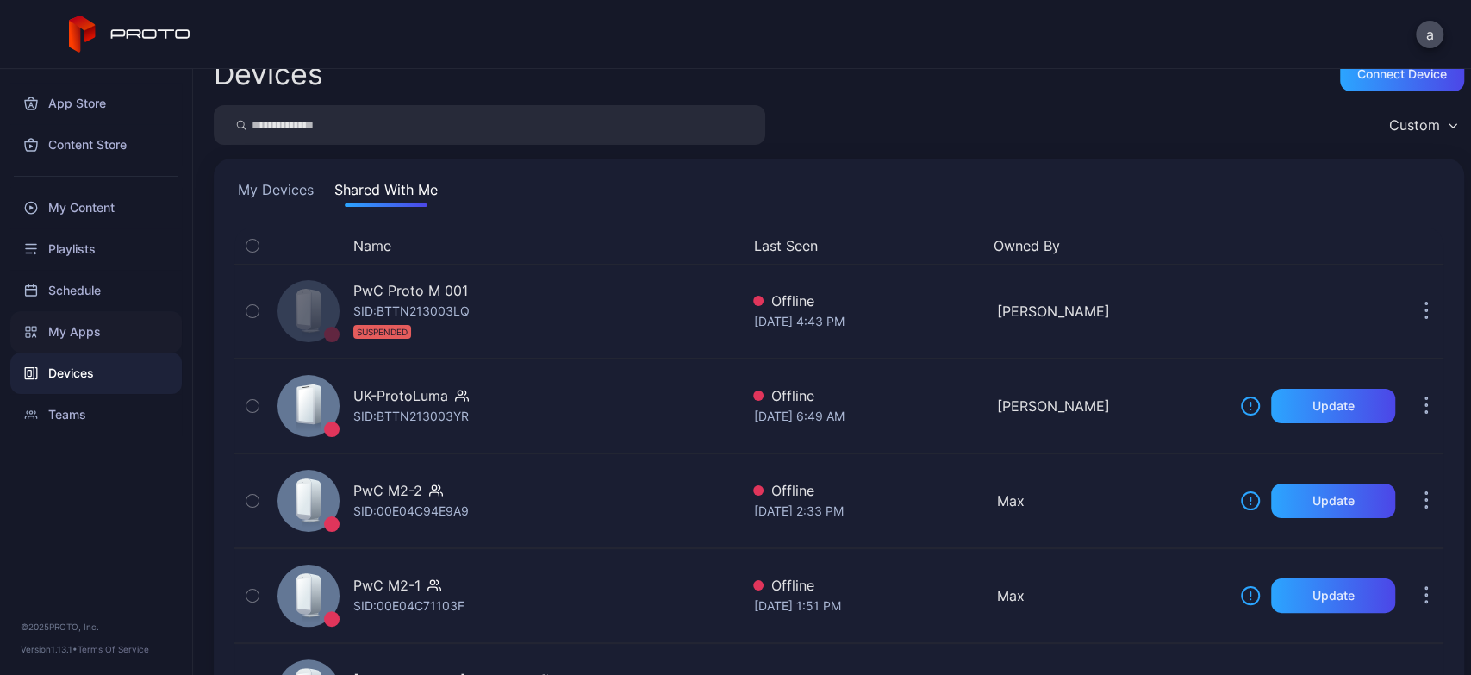
click at [90, 339] on div "My Apps" at bounding box center [96, 331] width 172 height 41
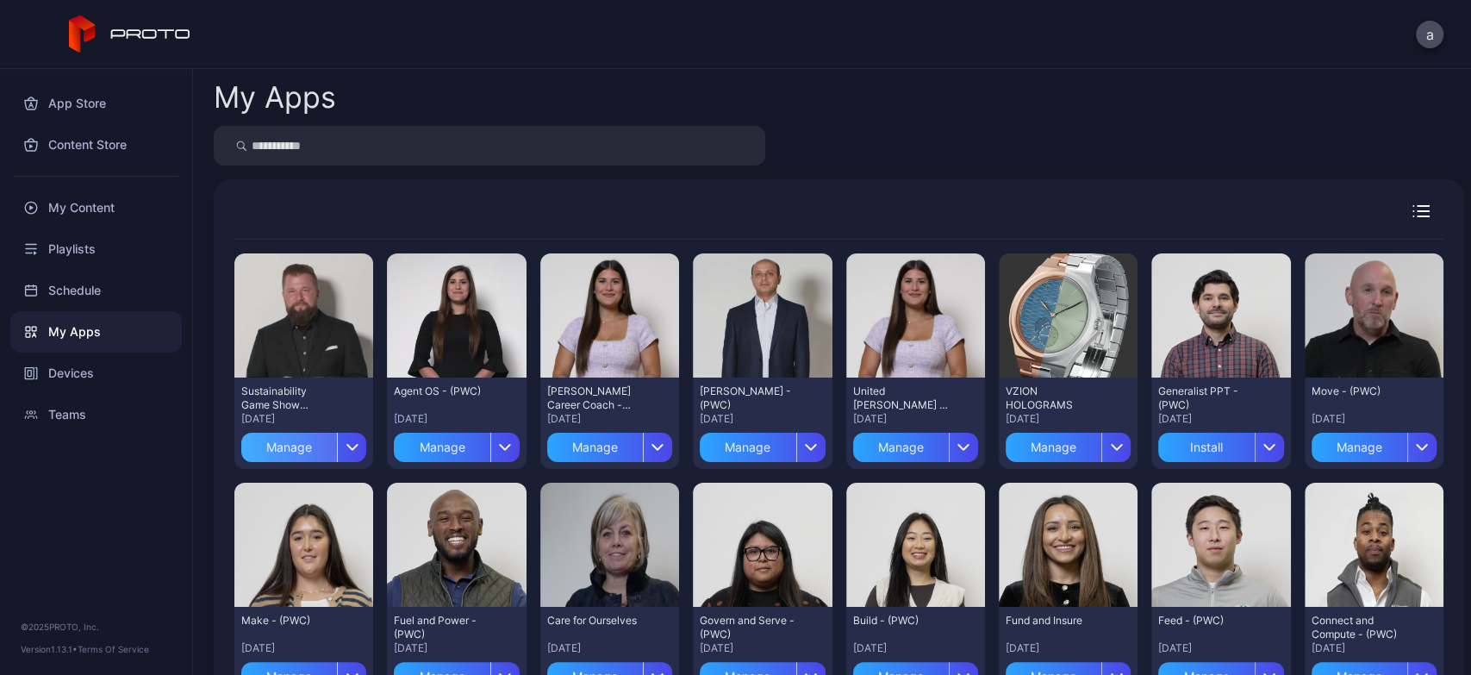
click at [294, 453] on div "Manage" at bounding box center [289, 447] width 96 height 29
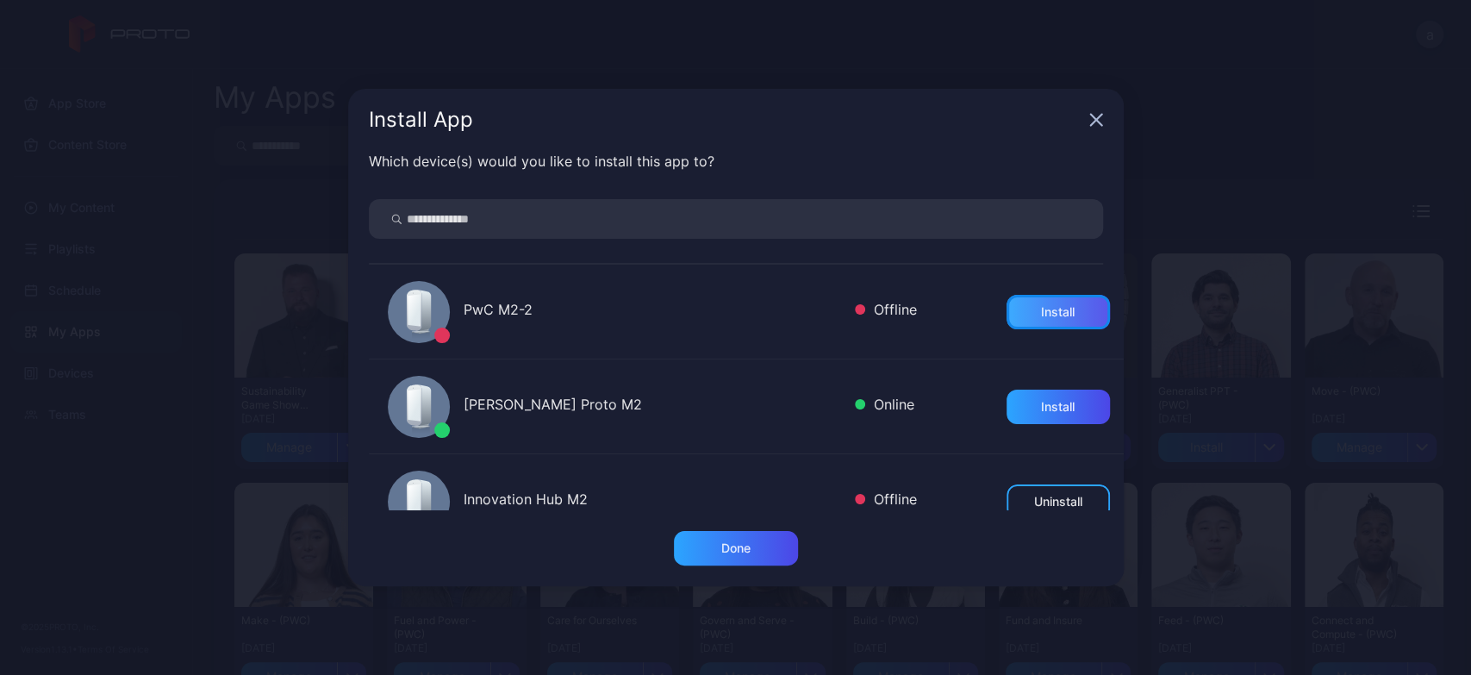
click at [1023, 300] on div "Install" at bounding box center [1058, 312] width 103 height 34
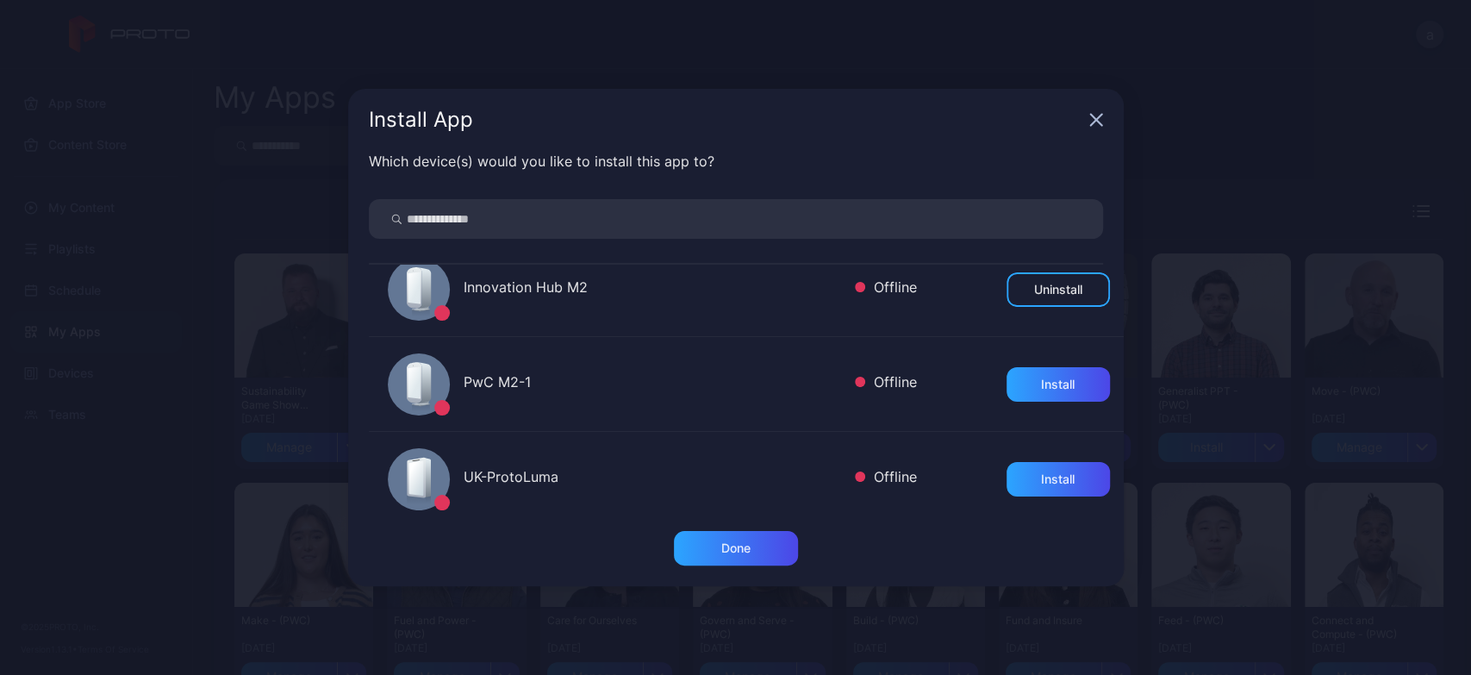
scroll to position [255, 0]
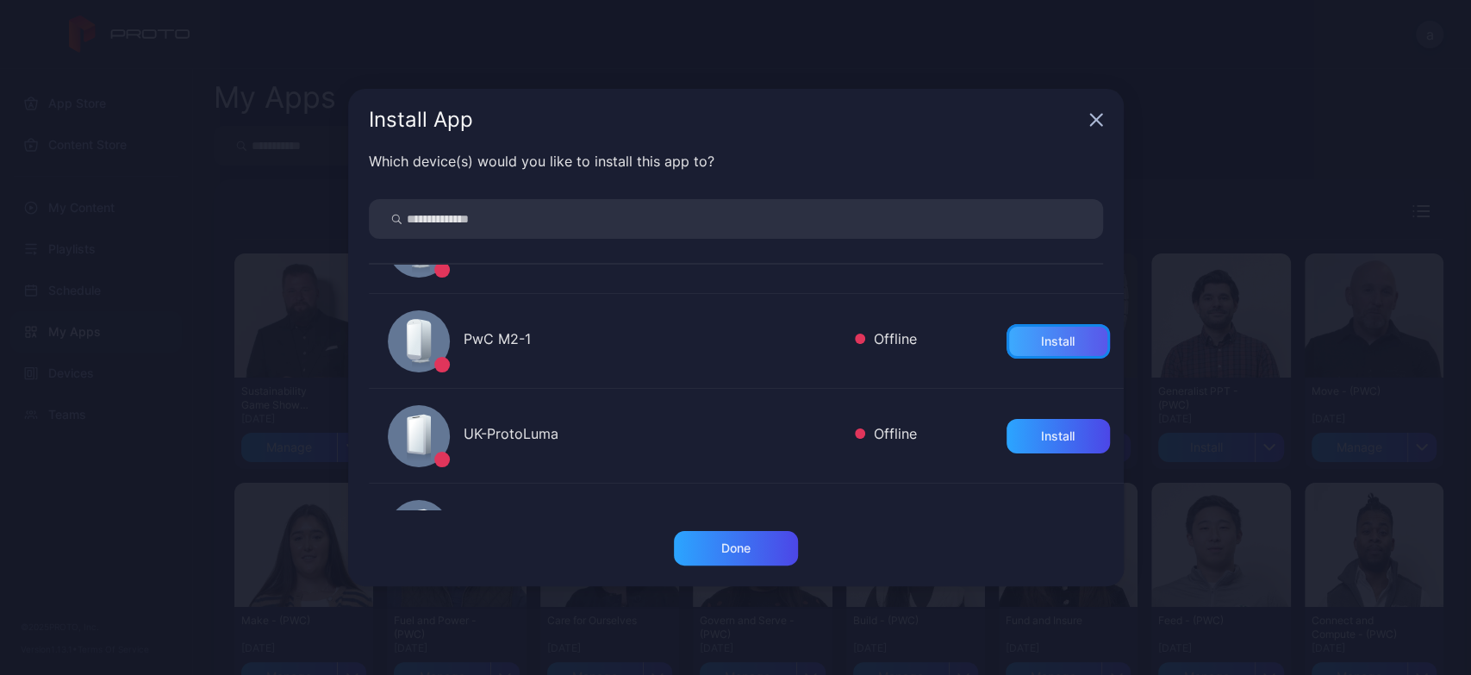
click at [1033, 353] on div "Install" at bounding box center [1058, 341] width 103 height 34
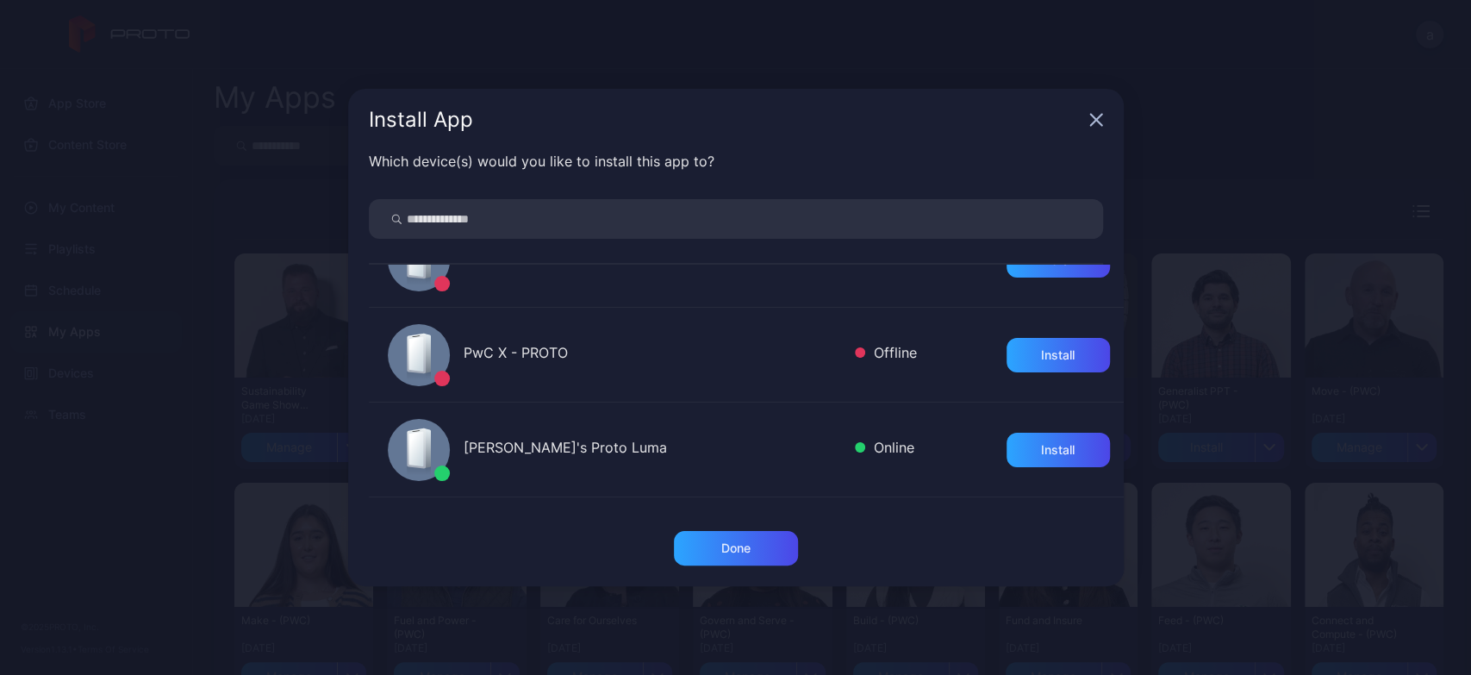
scroll to position [498, 0]
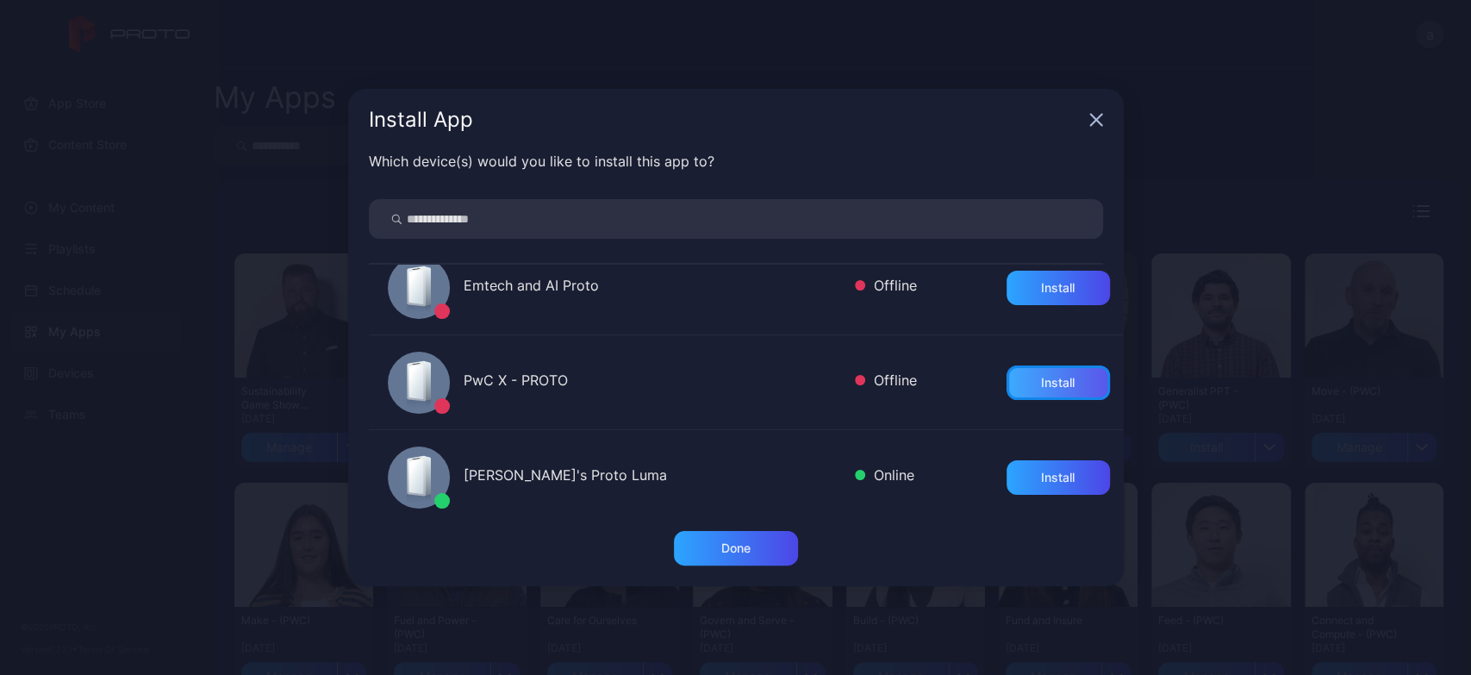
click at [1029, 368] on div "Install" at bounding box center [1058, 382] width 103 height 34
click at [735, 542] on div "Done" at bounding box center [735, 548] width 29 height 14
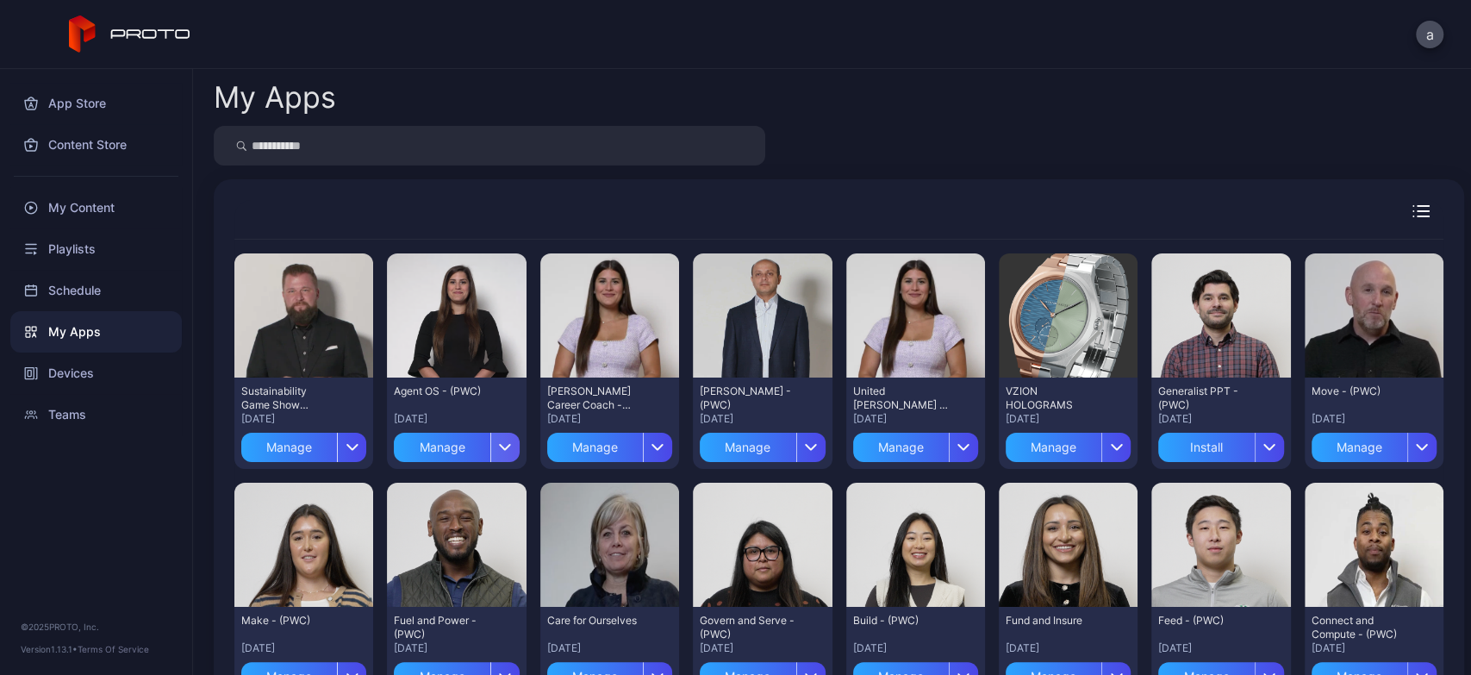
click at [508, 446] on div "button" at bounding box center [504, 447] width 29 height 29
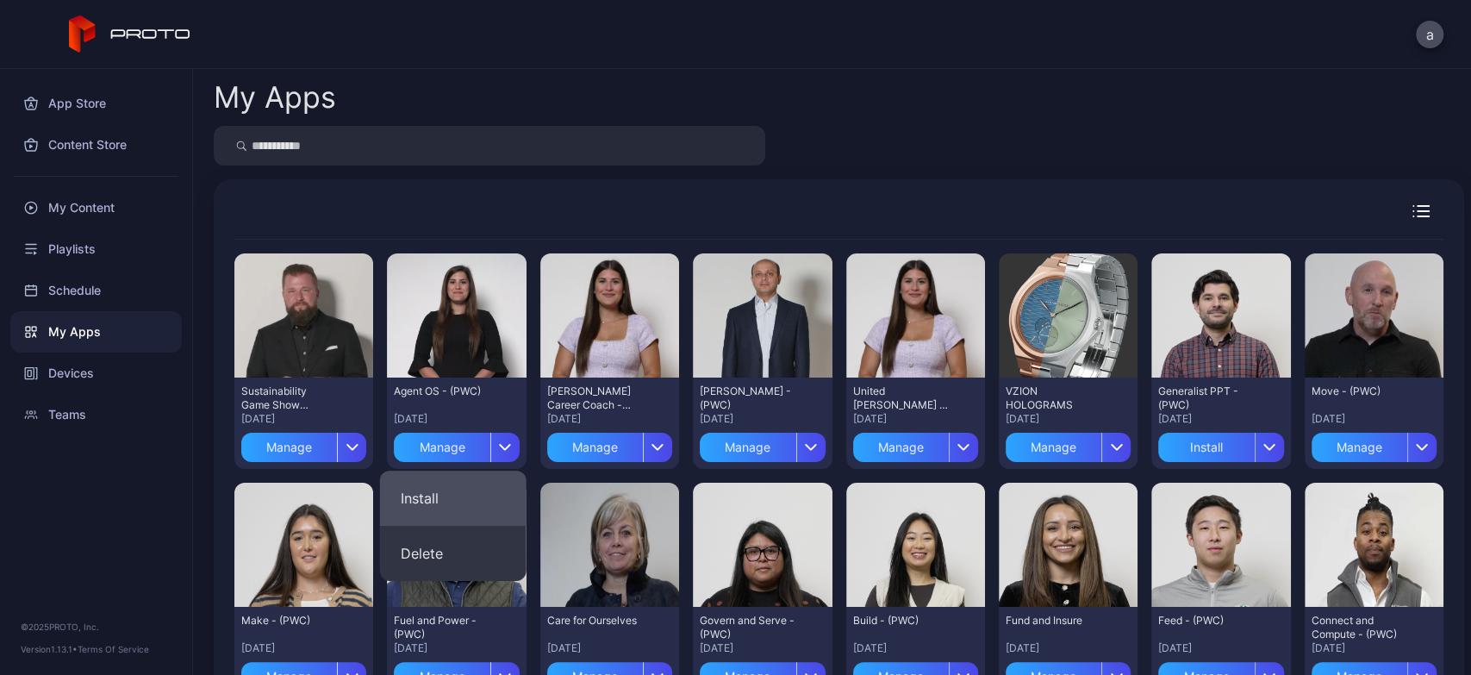
click at [456, 521] on button "Install" at bounding box center [453, 498] width 147 height 55
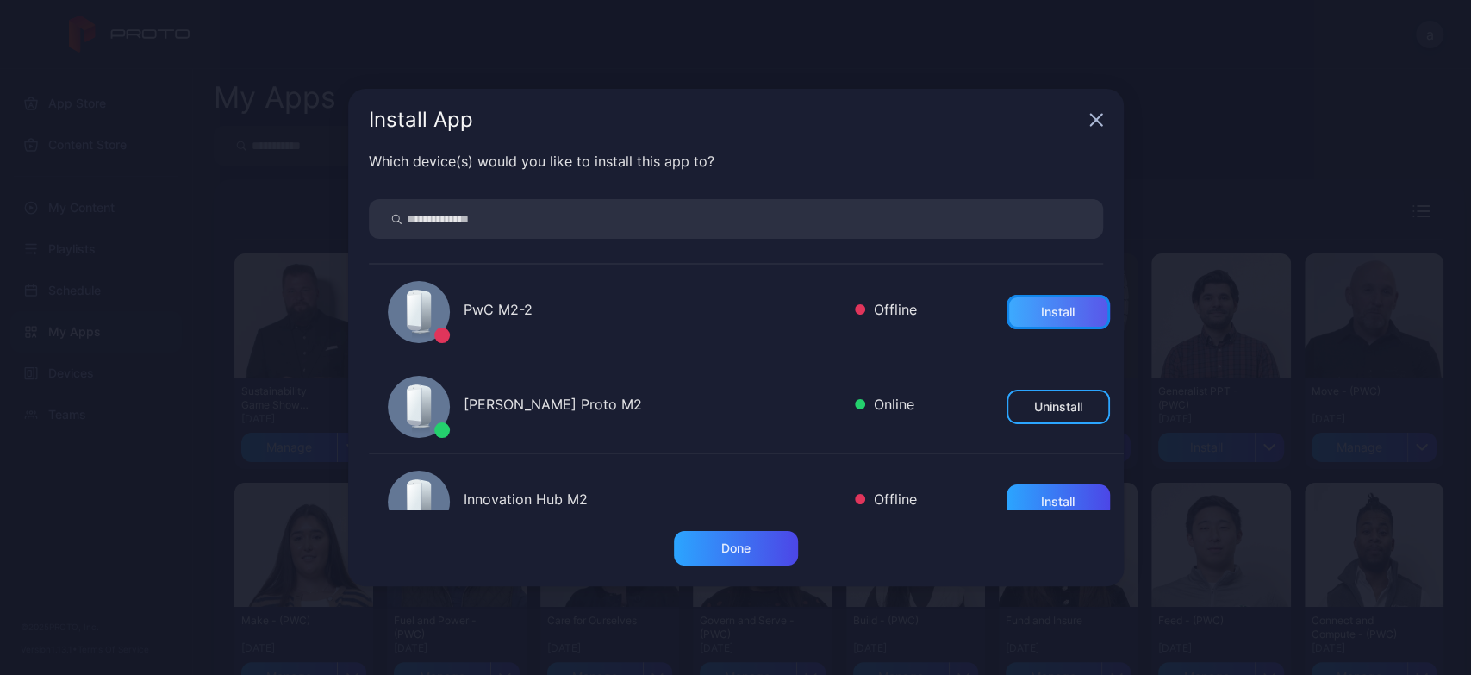
click at [1036, 303] on div "Install" at bounding box center [1058, 312] width 103 height 34
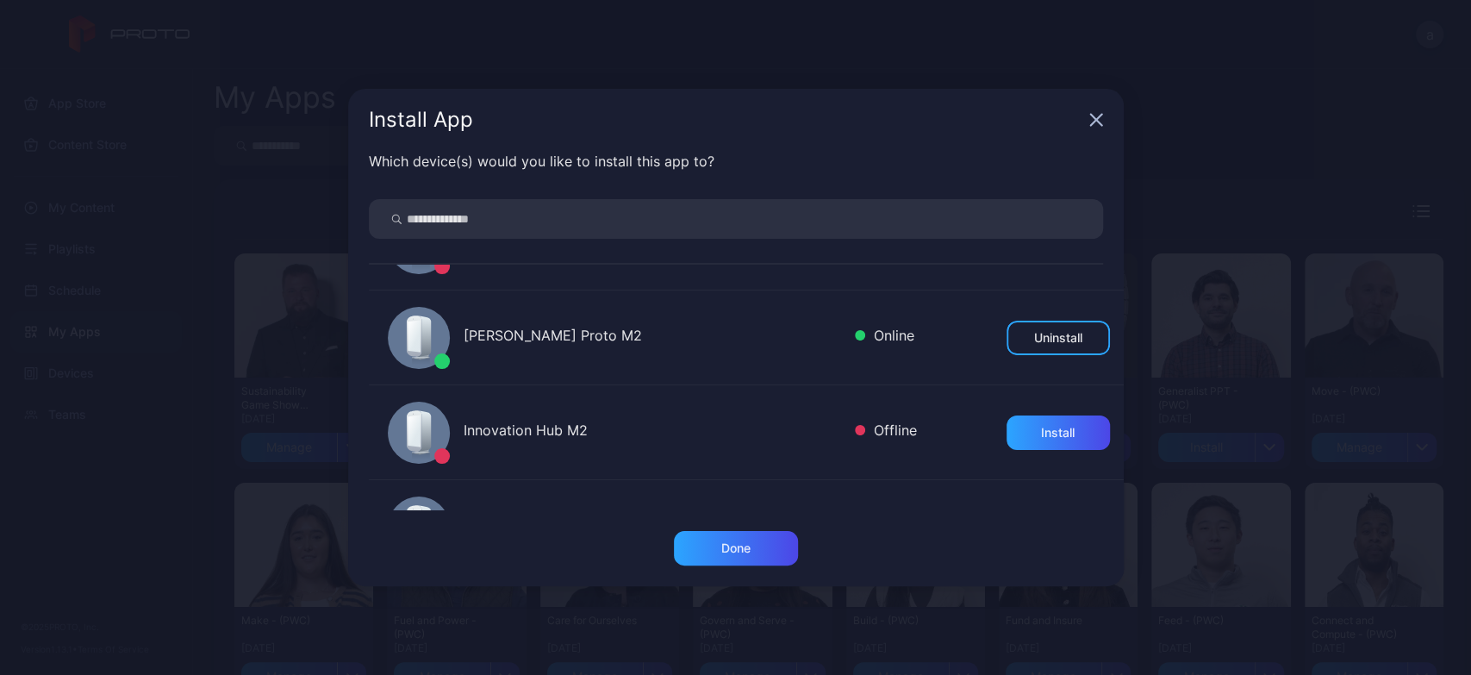
scroll to position [90, 0]
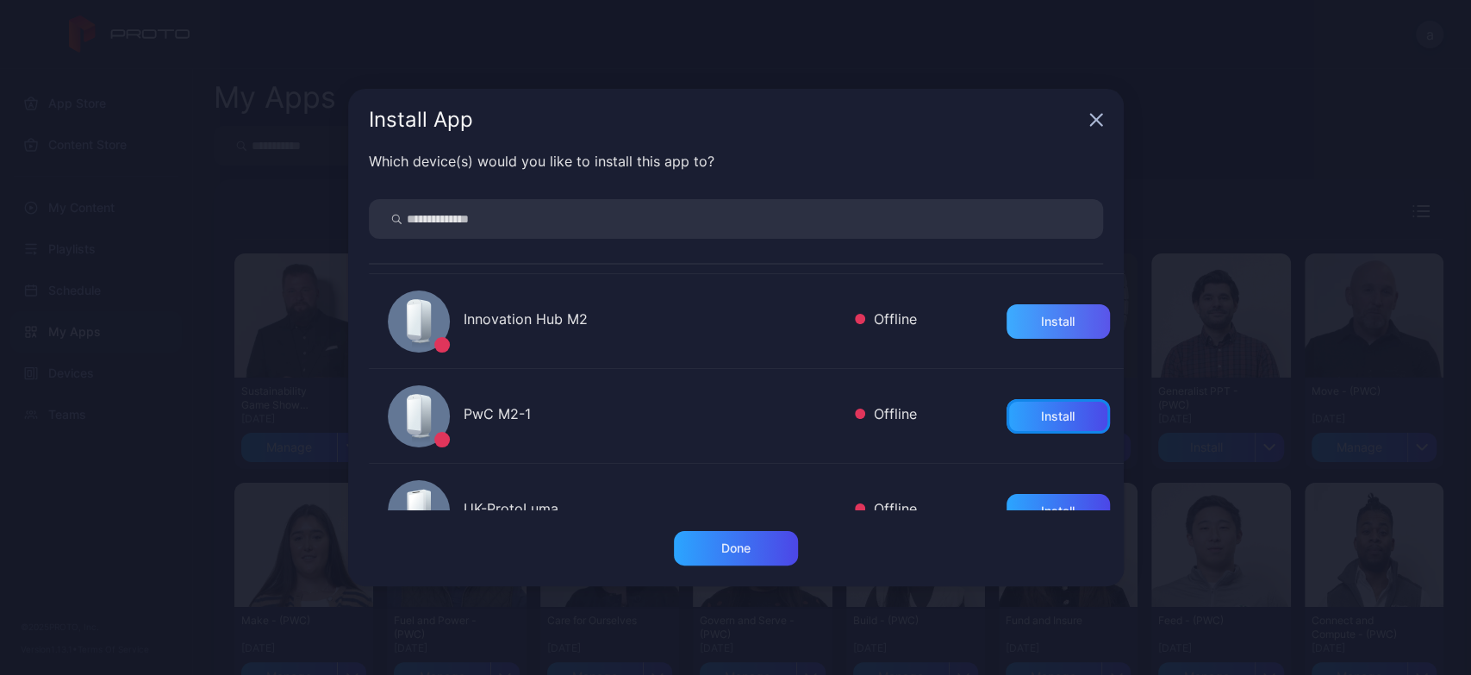
click at [1041, 411] on div "Install" at bounding box center [1058, 416] width 34 height 14
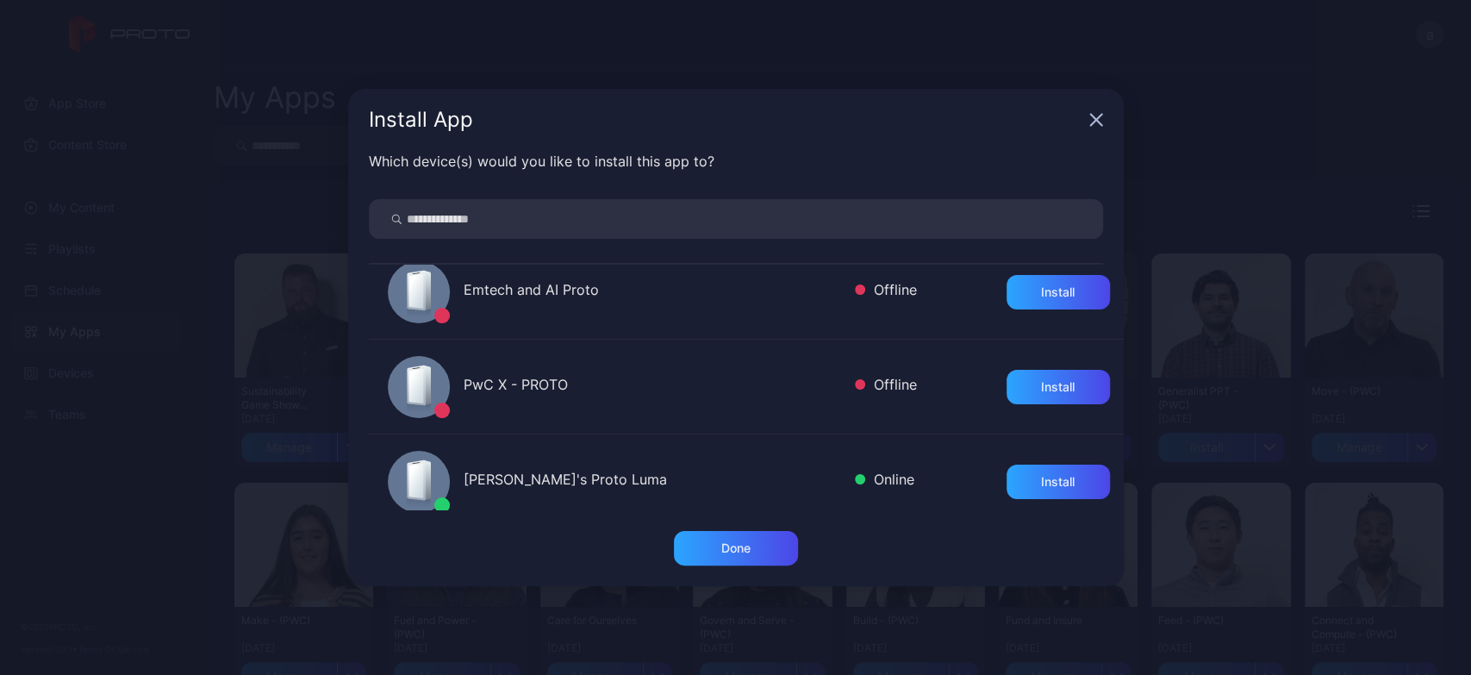
scroll to position [535, 0]
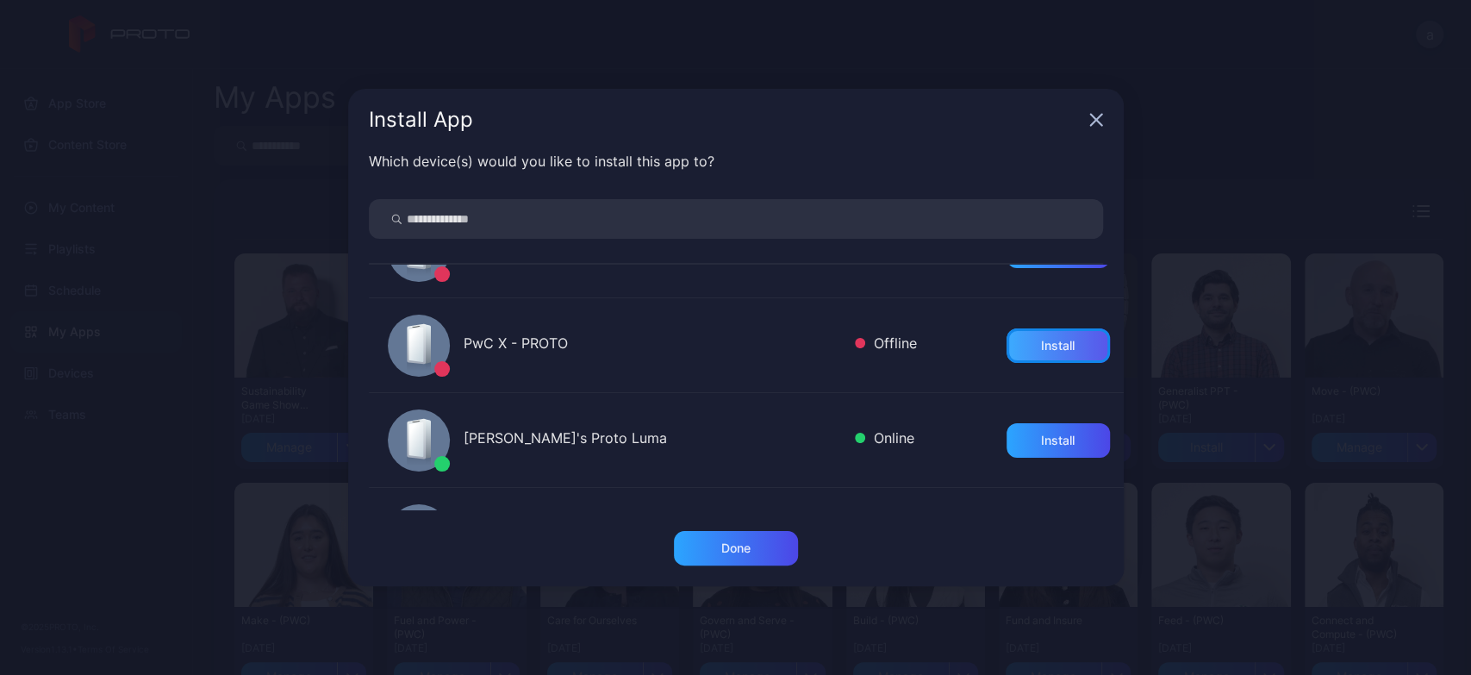
click at [1042, 354] on div "Install" at bounding box center [1058, 345] width 103 height 34
click at [727, 553] on div "Done" at bounding box center [735, 548] width 29 height 14
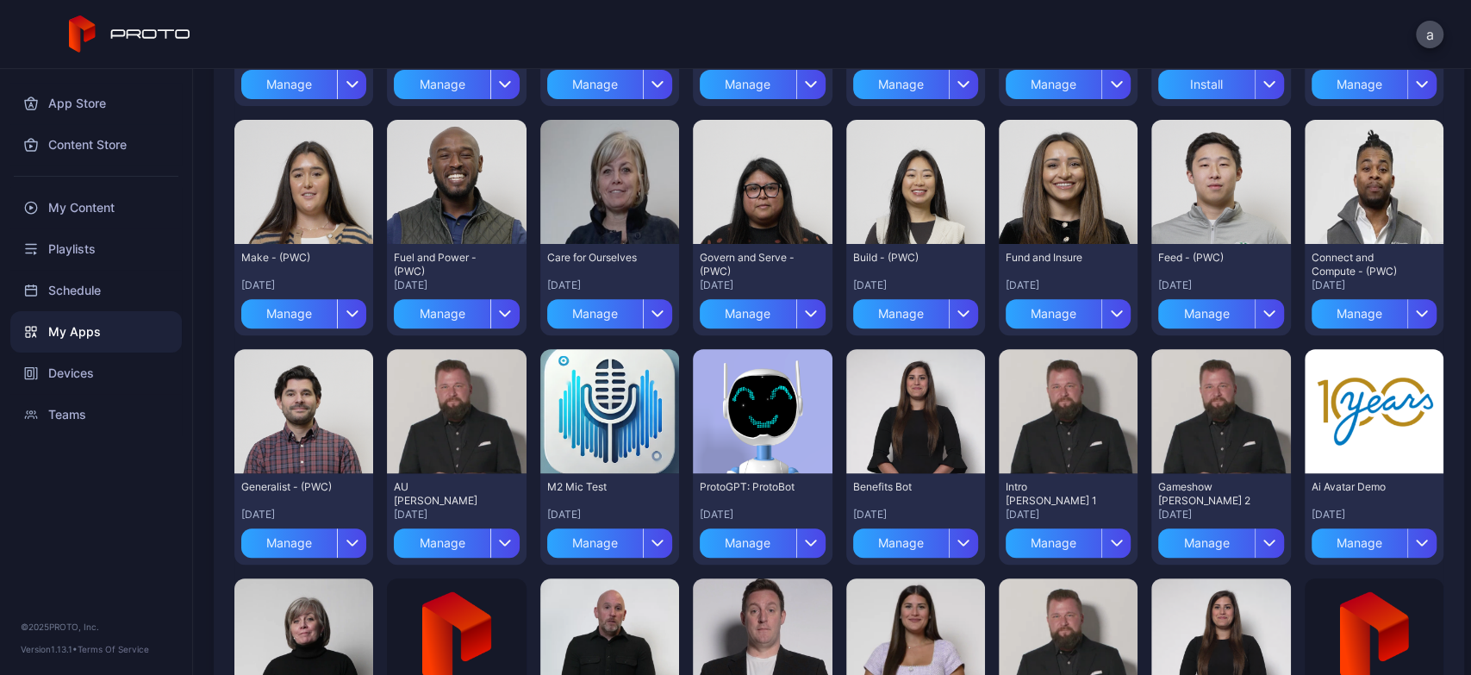
scroll to position [0, 0]
